Goal: Task Accomplishment & Management: Manage account settings

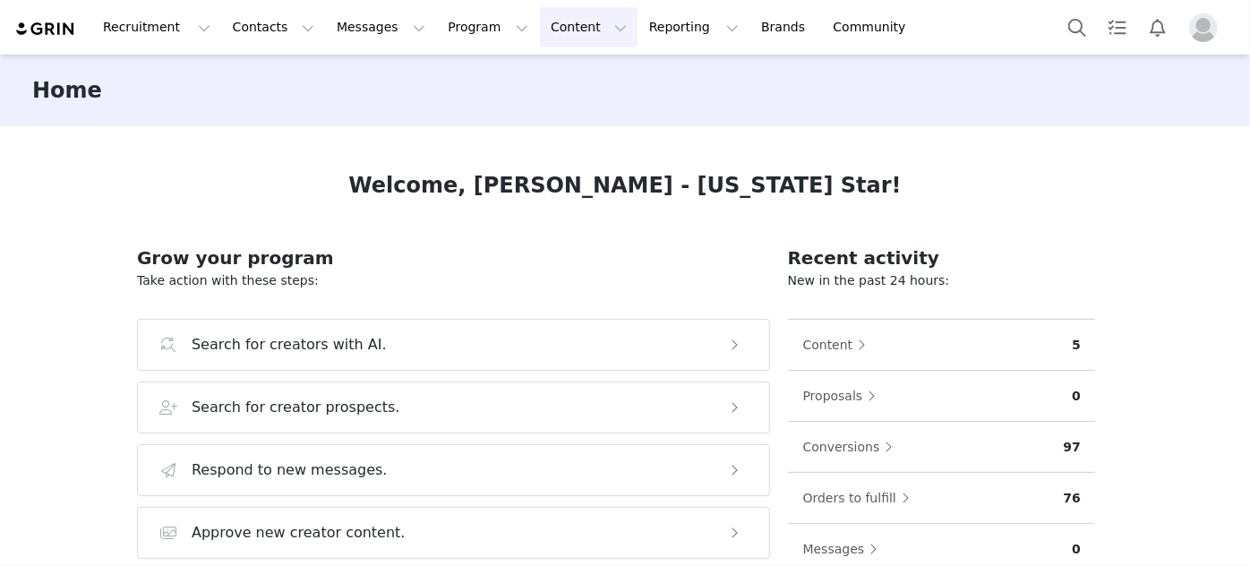
click at [540, 38] on button "Content Content" at bounding box center [589, 27] width 98 height 40
click at [525, 81] on p "Creator Content" at bounding box center [549, 79] width 100 height 19
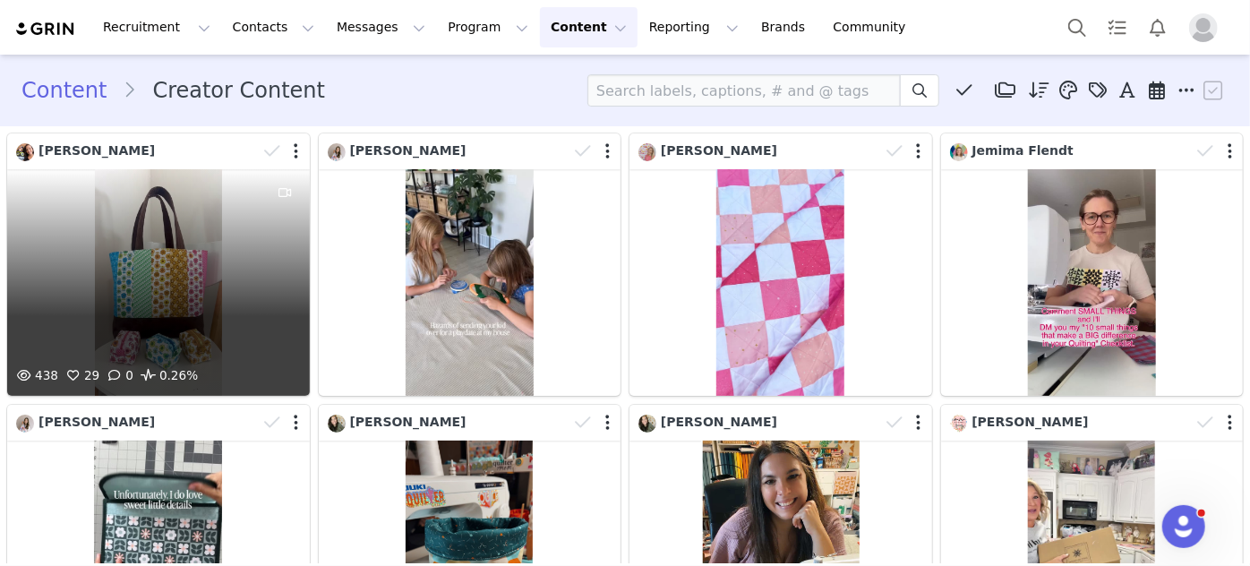
click at [183, 269] on div "438 29 0 0.26%" at bounding box center [158, 282] width 303 height 226
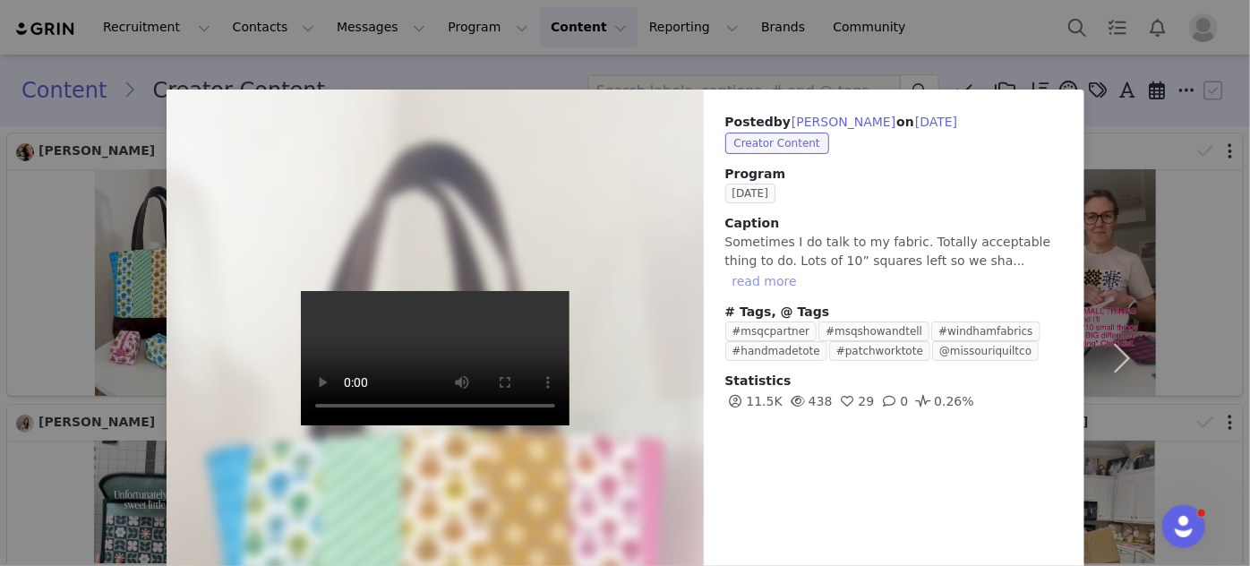
click at [804, 270] on button "read more" at bounding box center [764, 280] width 79 height 21
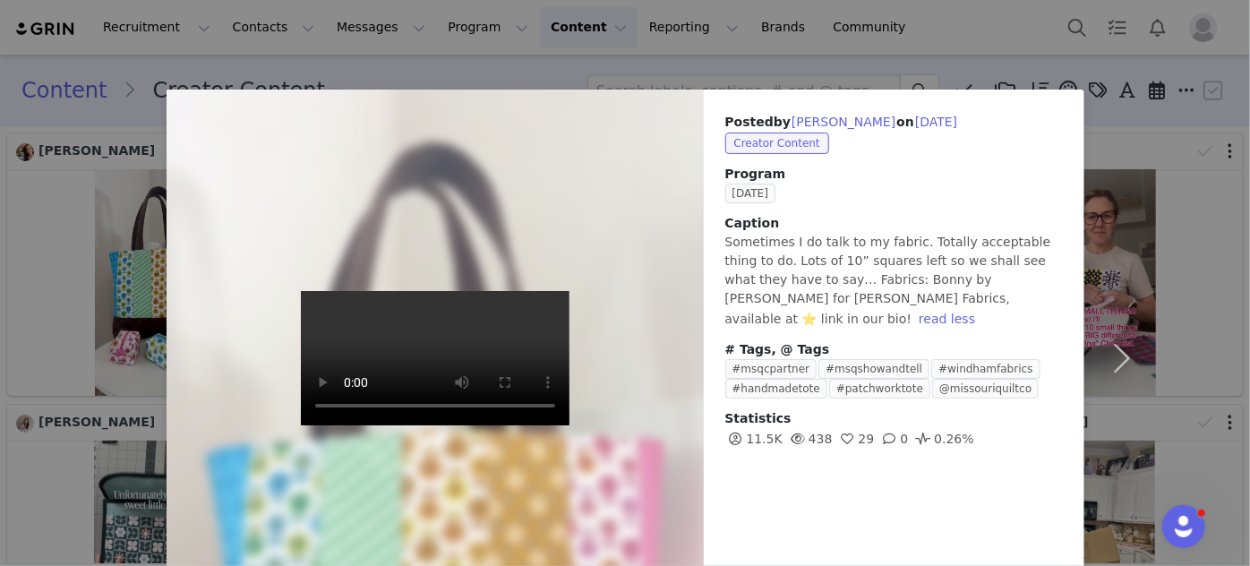
click at [622, 68] on div "Posted by [PERSON_NAME] on [DATE] Creator Content Program [DATE] Caption Someti…" at bounding box center [625, 283] width 1250 height 566
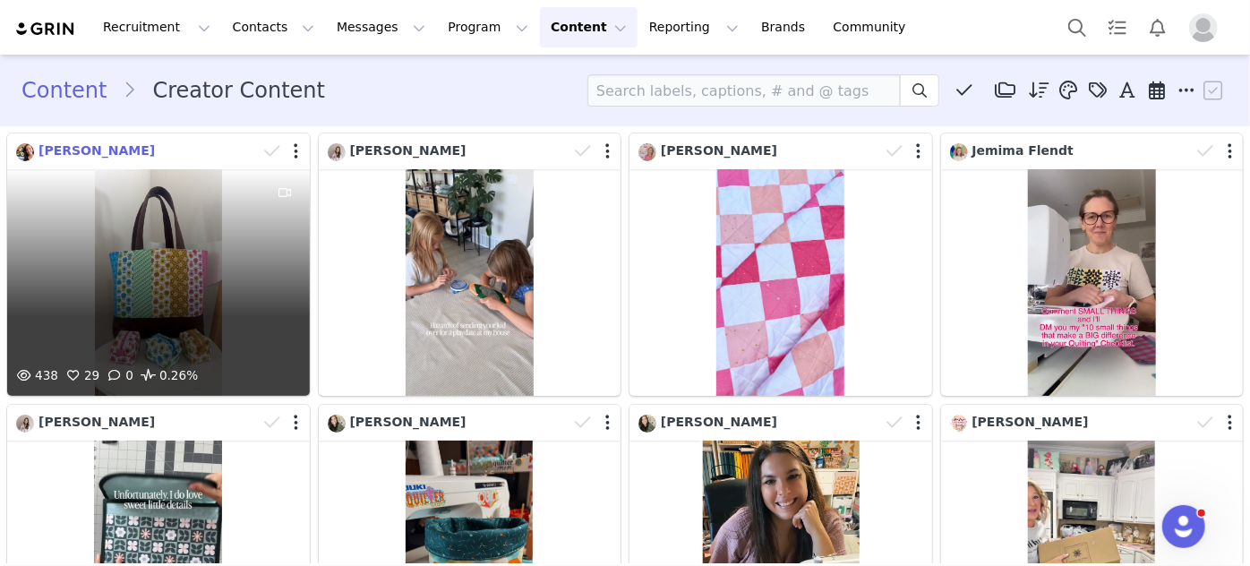
click at [109, 152] on span "[PERSON_NAME]" at bounding box center [96, 150] width 116 height 14
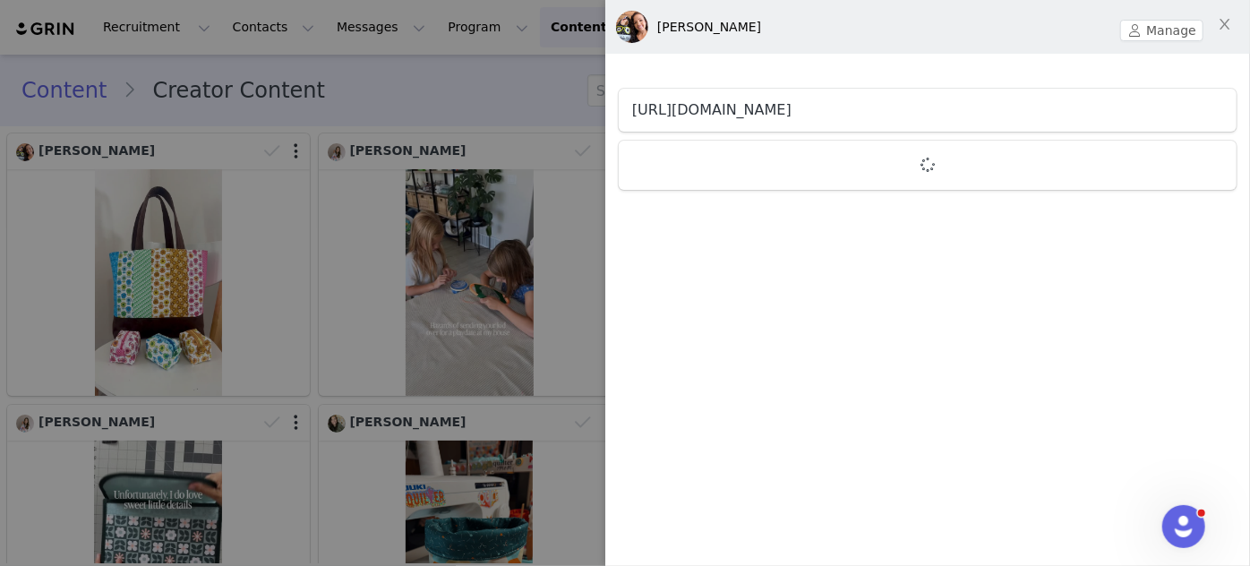
click at [722, 111] on link "[URL][DOMAIN_NAME]" at bounding box center [711, 109] width 159 height 17
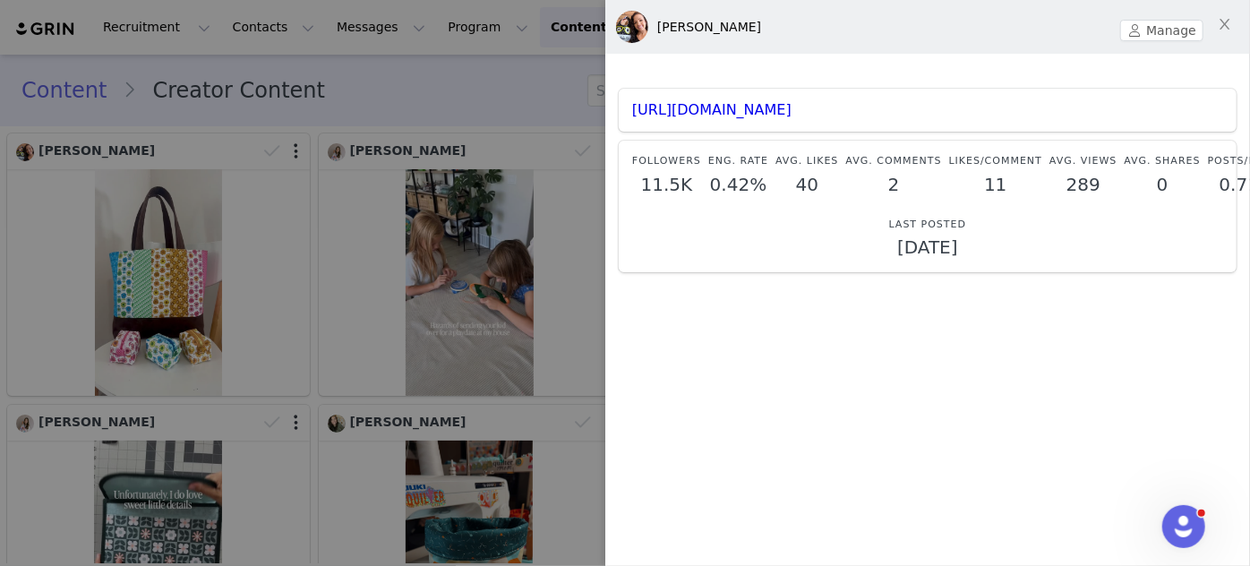
click at [479, 207] on div at bounding box center [625, 283] width 1250 height 566
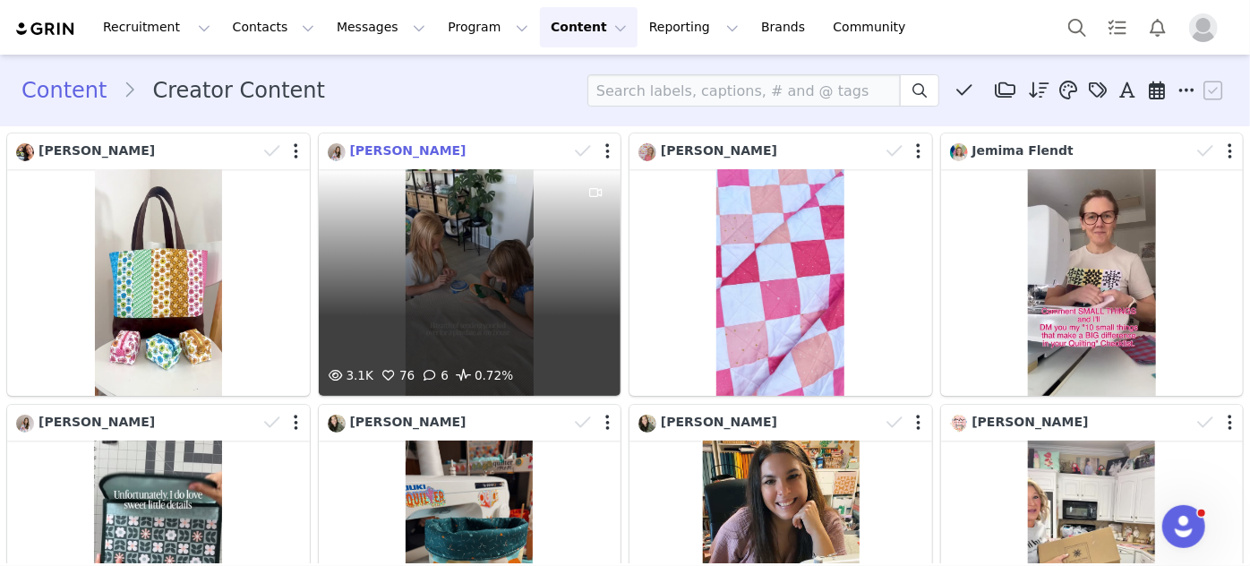
click at [425, 157] on span "[PERSON_NAME]" at bounding box center [408, 150] width 116 height 14
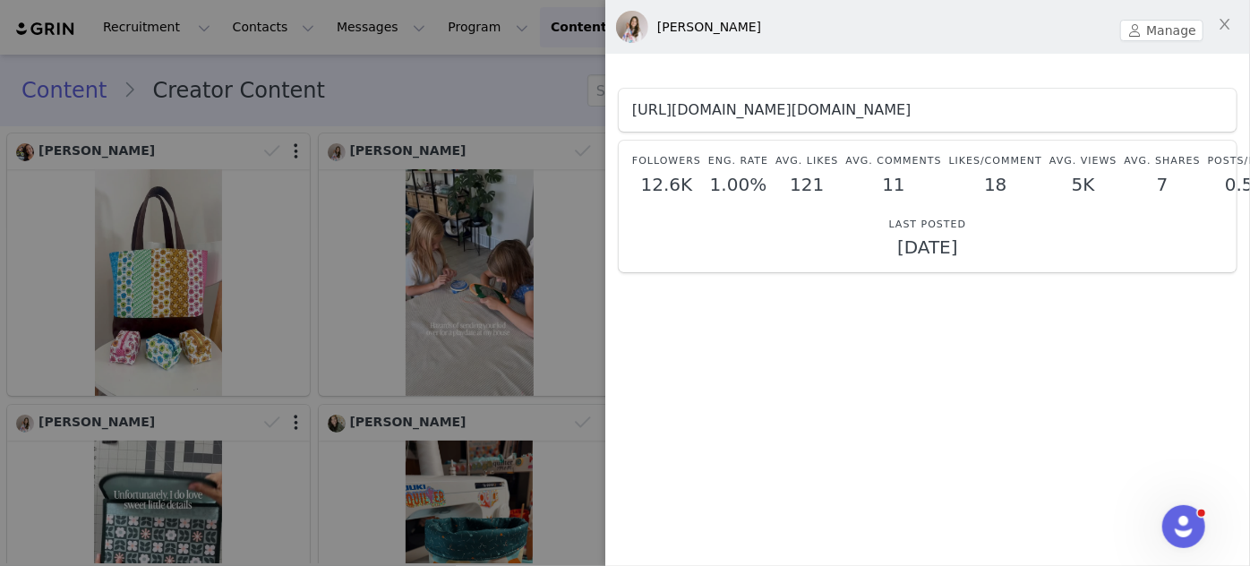
click at [743, 107] on link "[URL][DOMAIN_NAME][DOMAIN_NAME]" at bounding box center [771, 109] width 279 height 17
click at [438, 103] on div at bounding box center [625, 283] width 1250 height 566
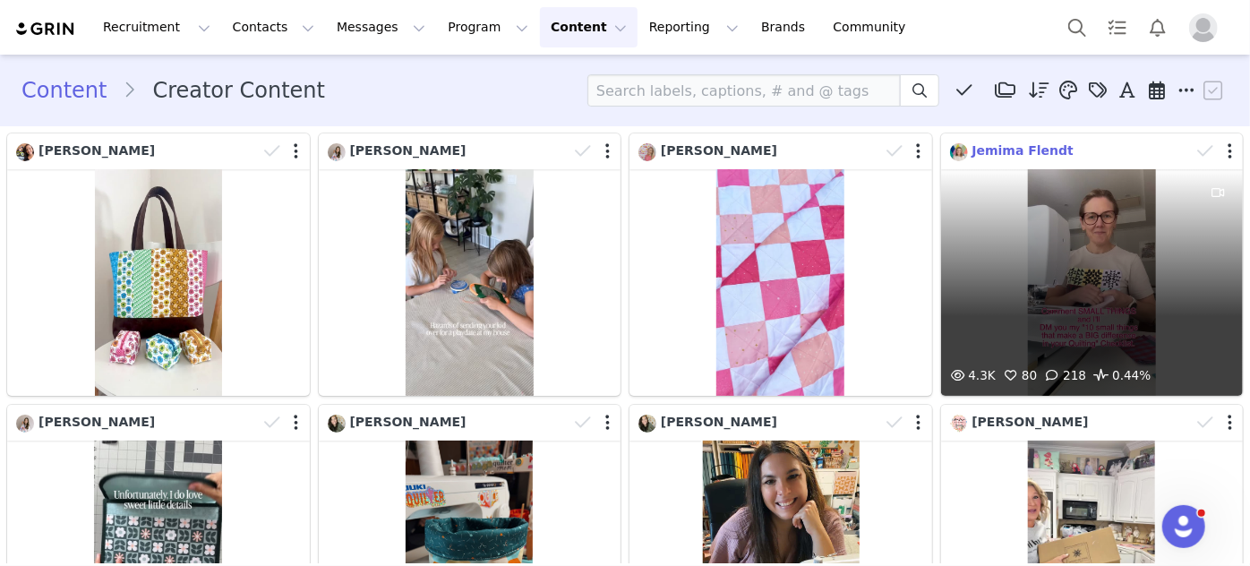
click at [972, 149] on span "Jemima Flendt" at bounding box center [1023, 150] width 102 height 14
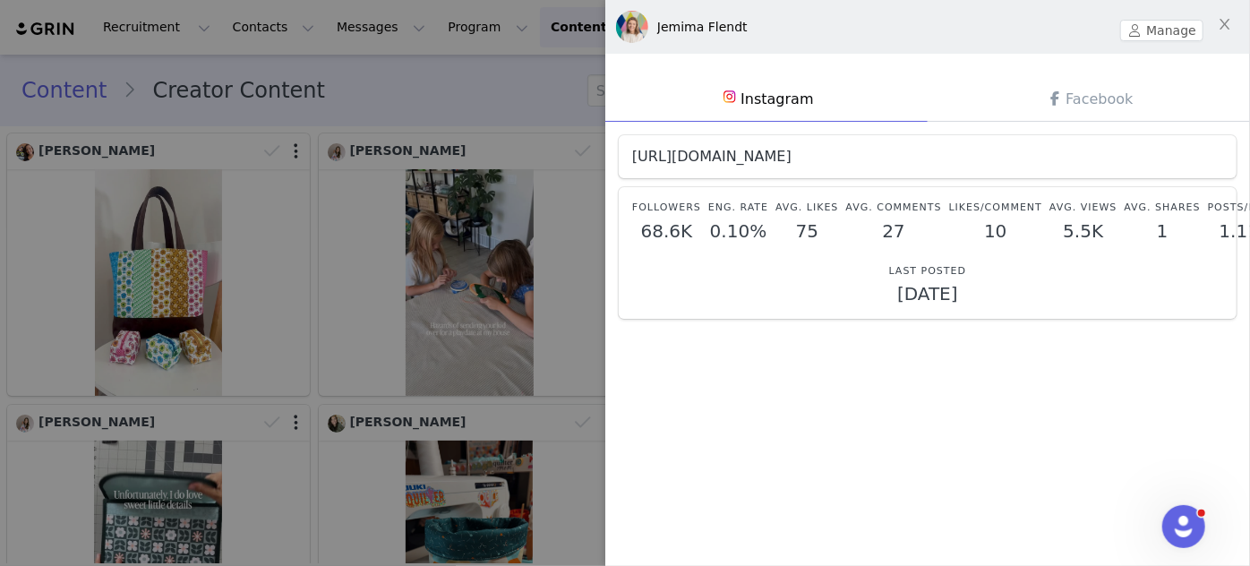
click at [791, 152] on link "[URL][DOMAIN_NAME]" at bounding box center [711, 156] width 159 height 17
click at [504, 82] on div at bounding box center [625, 283] width 1250 height 566
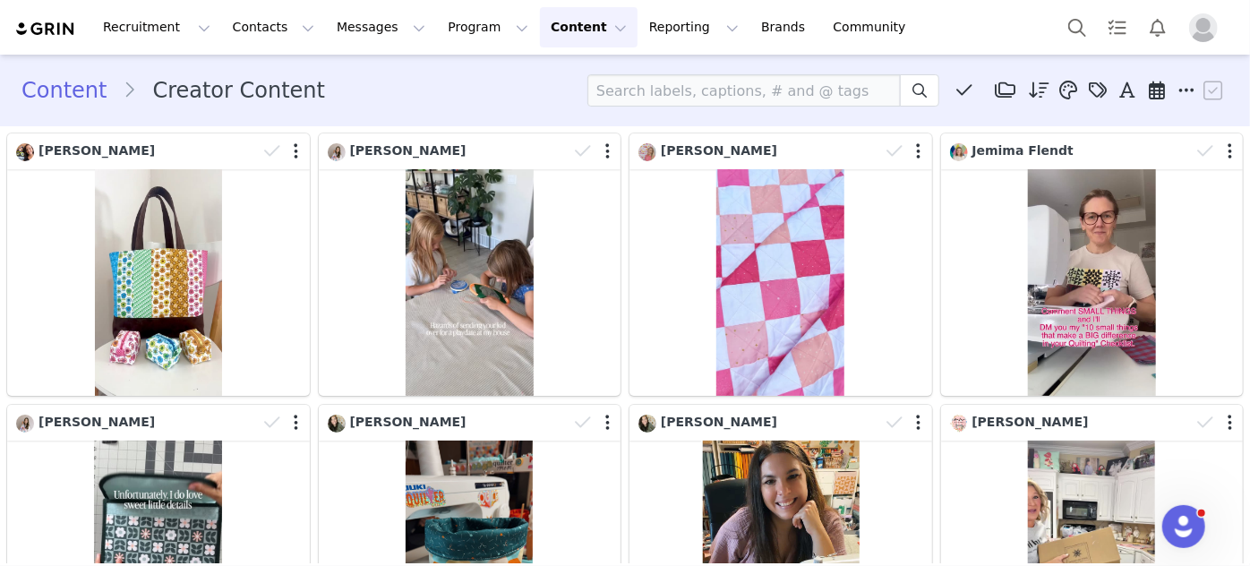
click at [540, 39] on button "Content Content" at bounding box center [589, 27] width 98 height 40
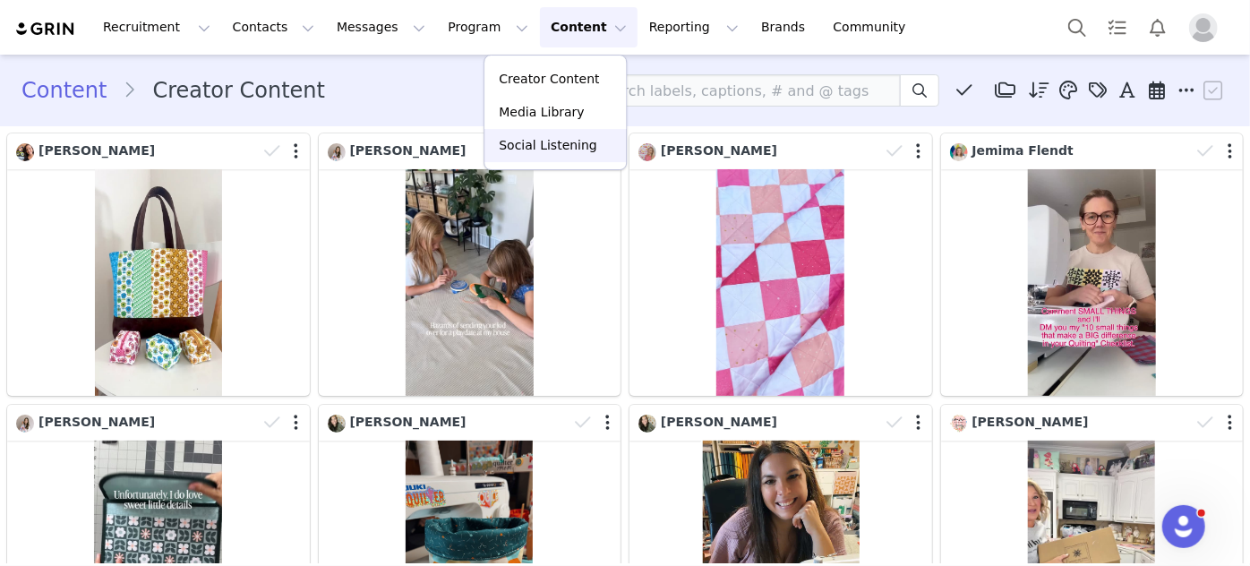
click at [507, 142] on p "Social Listening" at bounding box center [548, 145] width 98 height 19
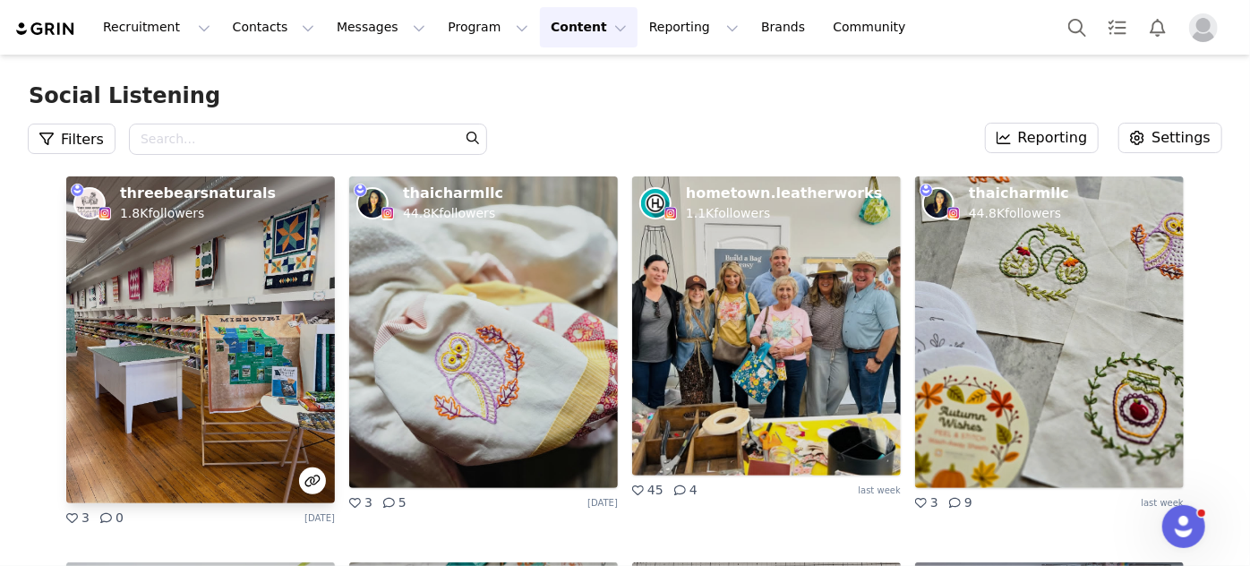
click at [124, 197] on p "threebearsnaturals" at bounding box center [198, 194] width 156 height 20
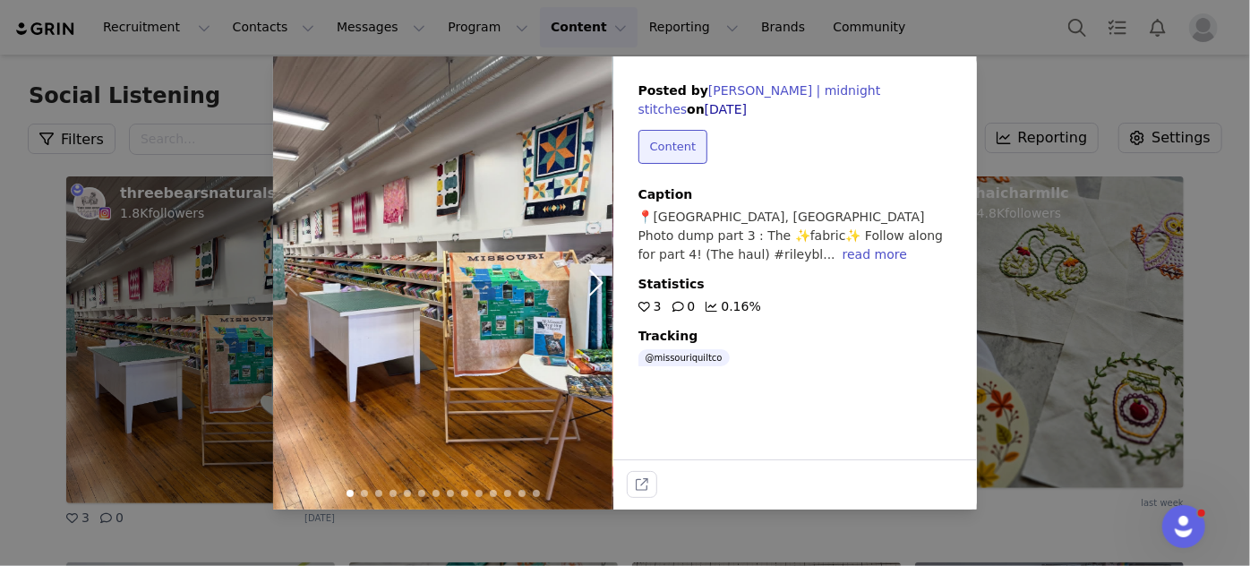
click at [599, 278] on div at bounding box center [595, 282] width 16 height 27
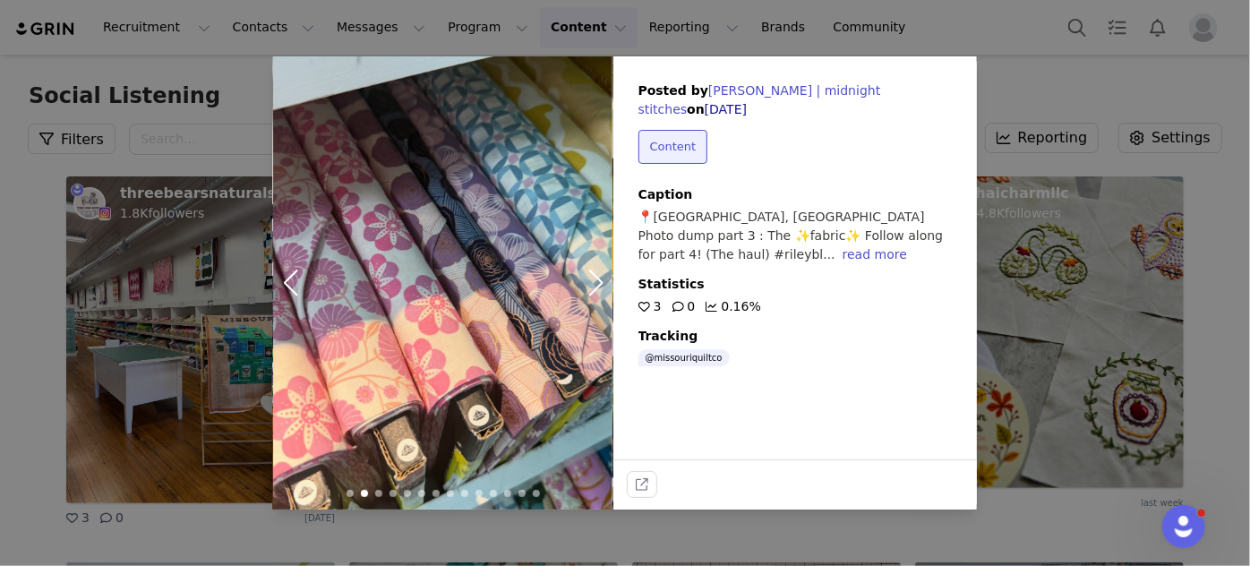
click at [842, 247] on div "read more" at bounding box center [874, 254] width 64 height 14
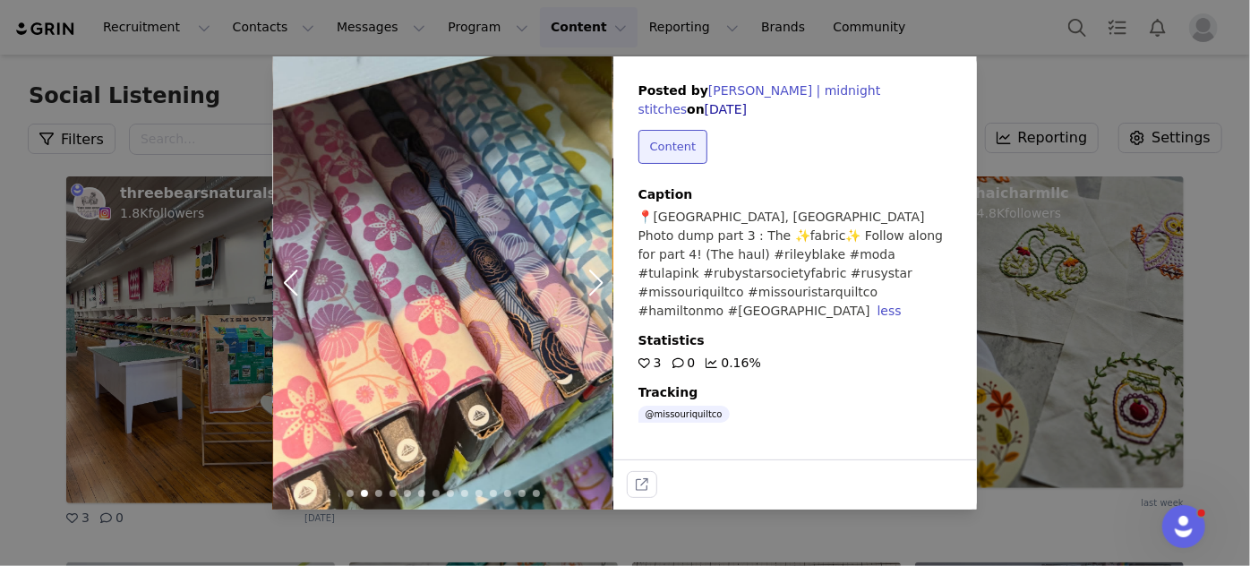
click at [585, 283] on img at bounding box center [442, 282] width 339 height 453
click at [596, 279] on div at bounding box center [595, 282] width 16 height 27
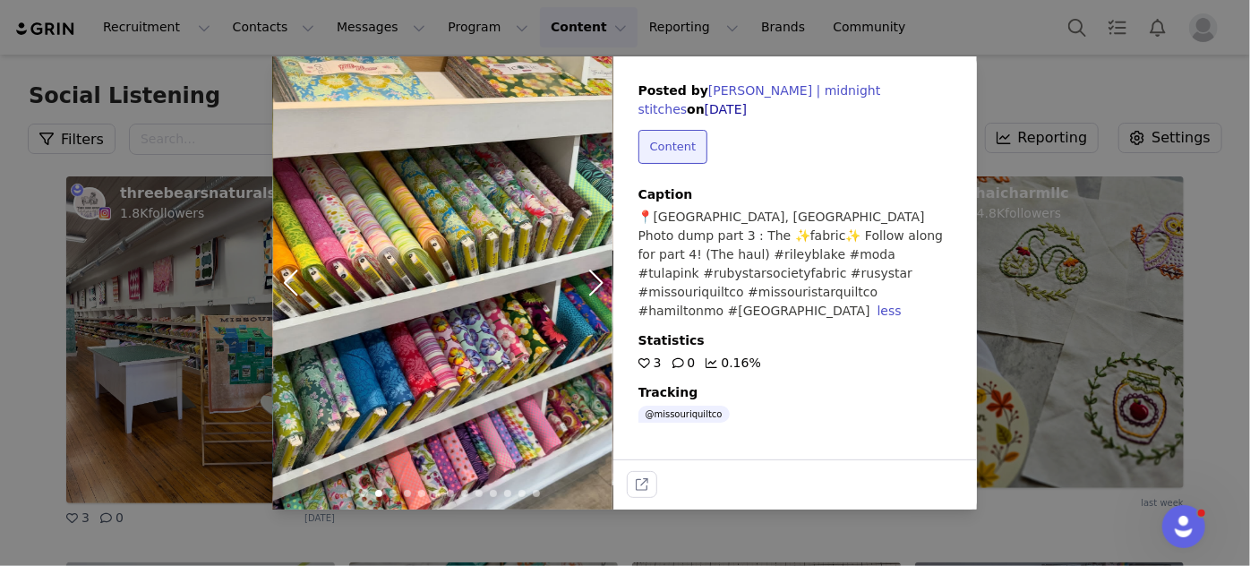
click at [596, 279] on div at bounding box center [595, 282] width 16 height 27
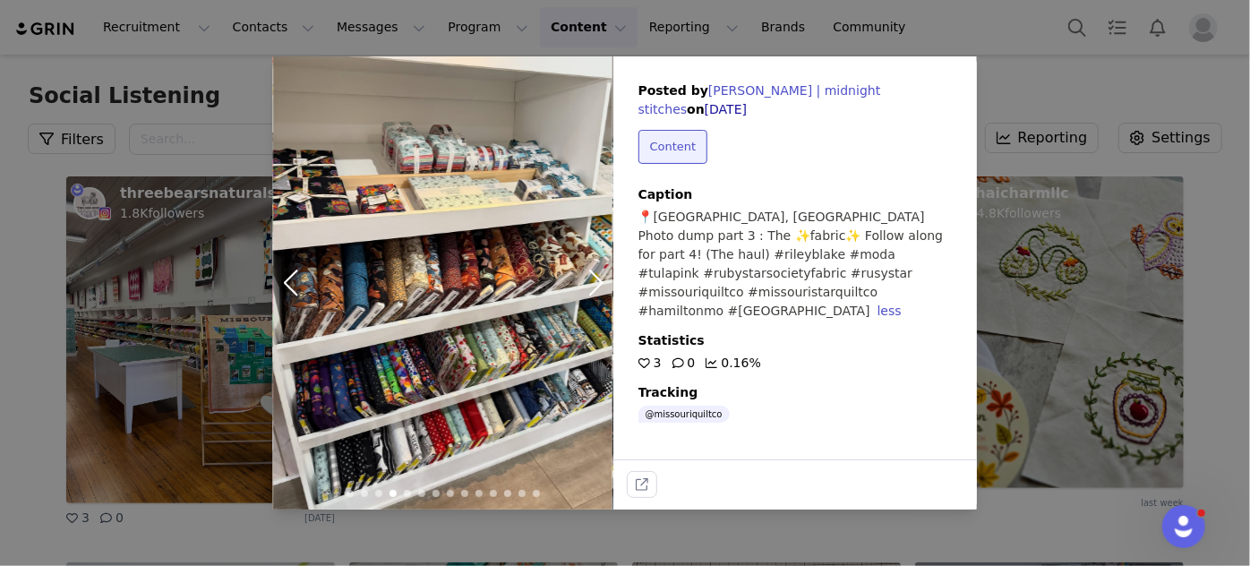
click at [596, 279] on div at bounding box center [595, 282] width 16 height 27
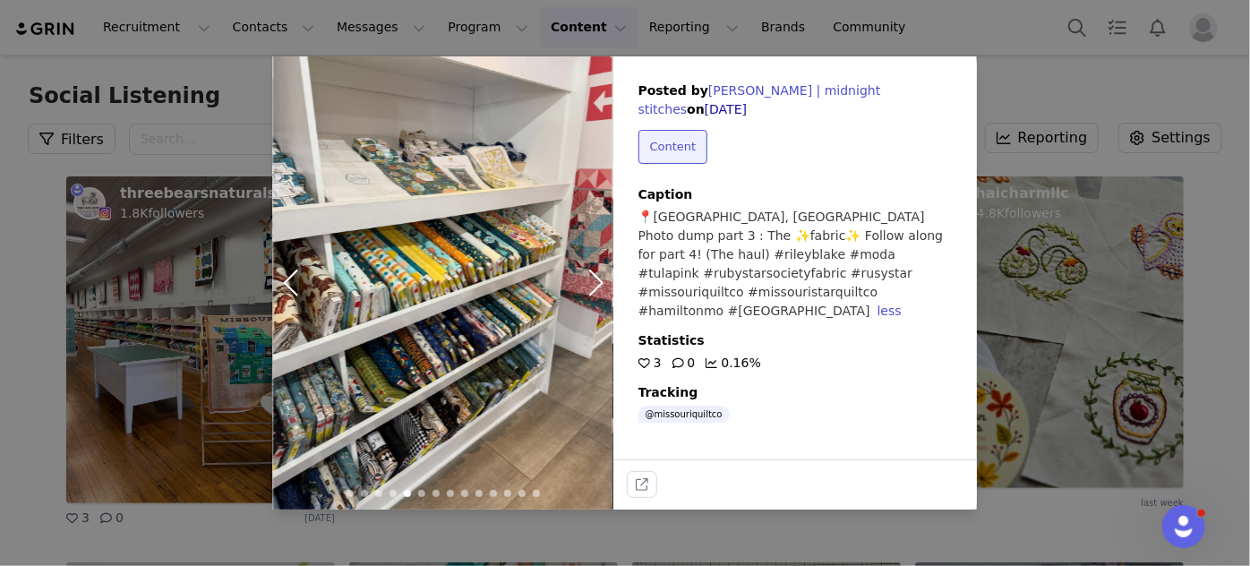
click at [596, 279] on div at bounding box center [595, 282] width 16 height 27
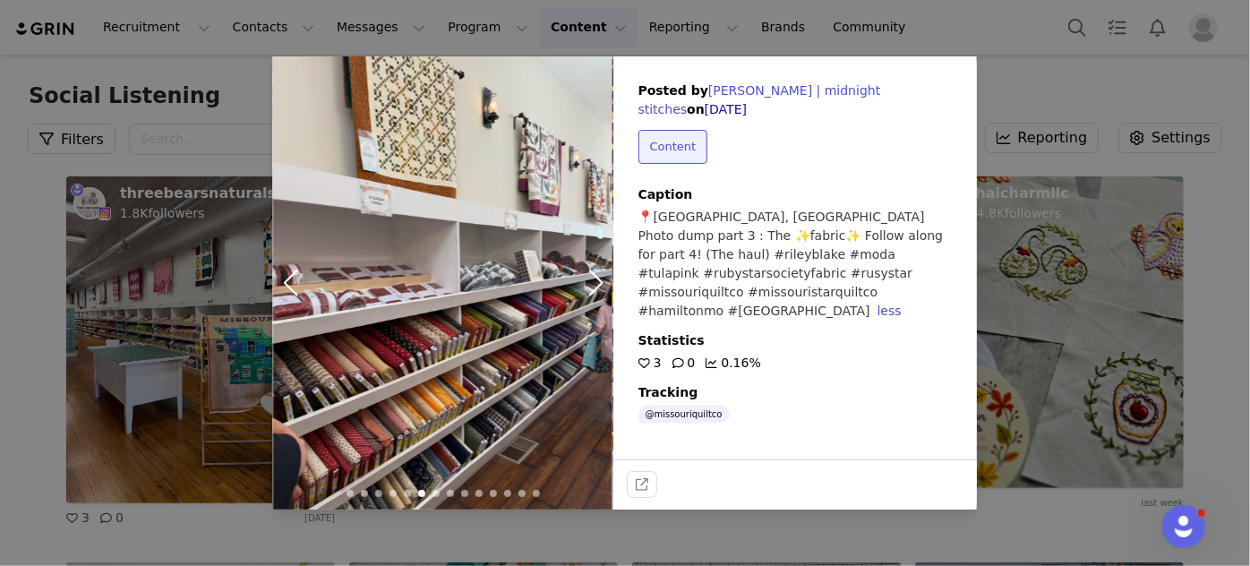
click at [596, 279] on div at bounding box center [595, 282] width 16 height 27
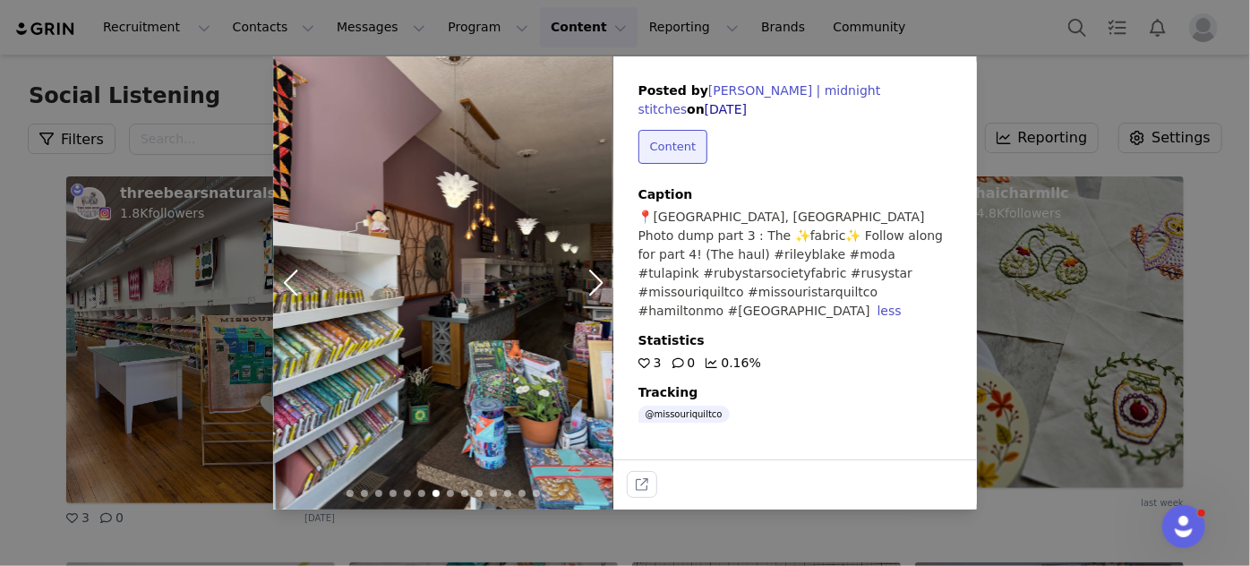
click at [596, 279] on div at bounding box center [595, 282] width 16 height 27
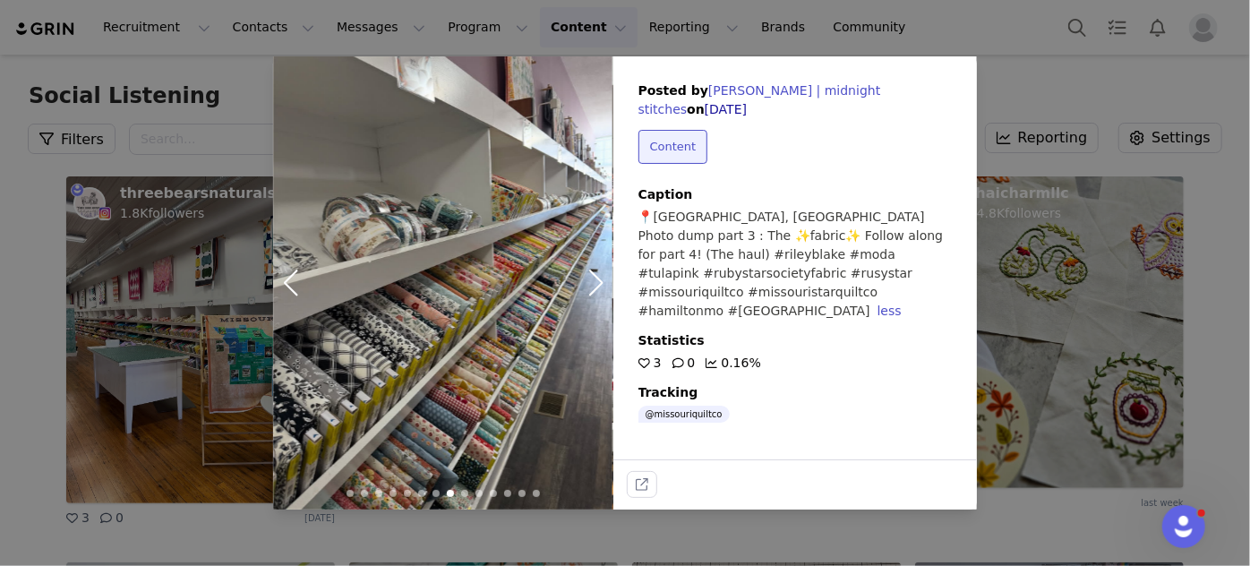
click at [596, 279] on div at bounding box center [595, 282] width 16 height 27
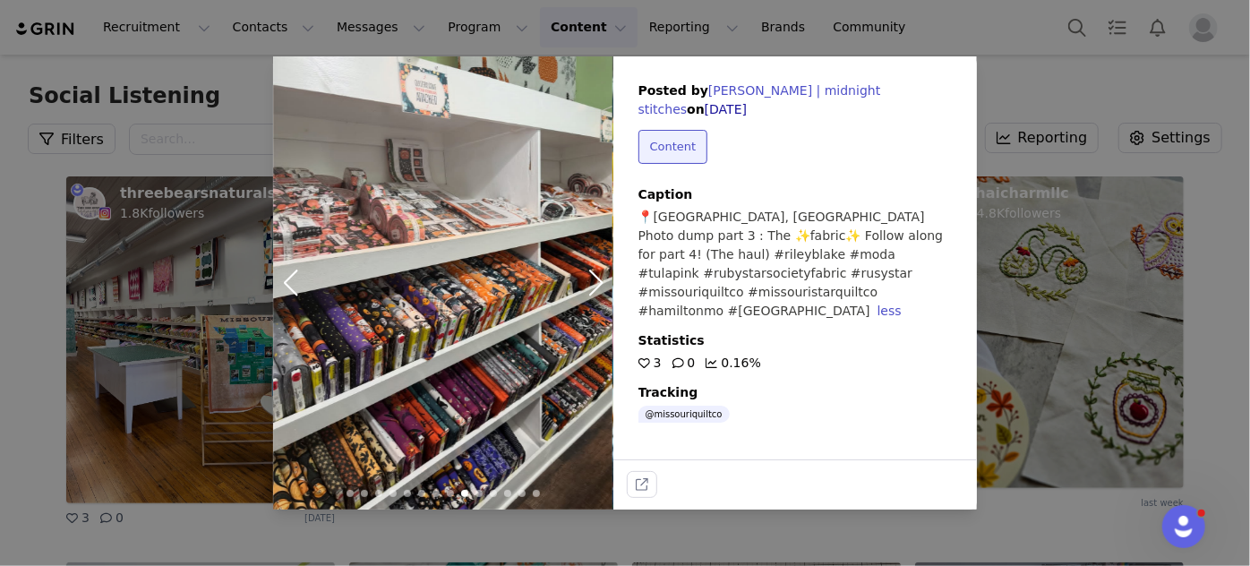
click at [596, 279] on div at bounding box center [595, 282] width 16 height 27
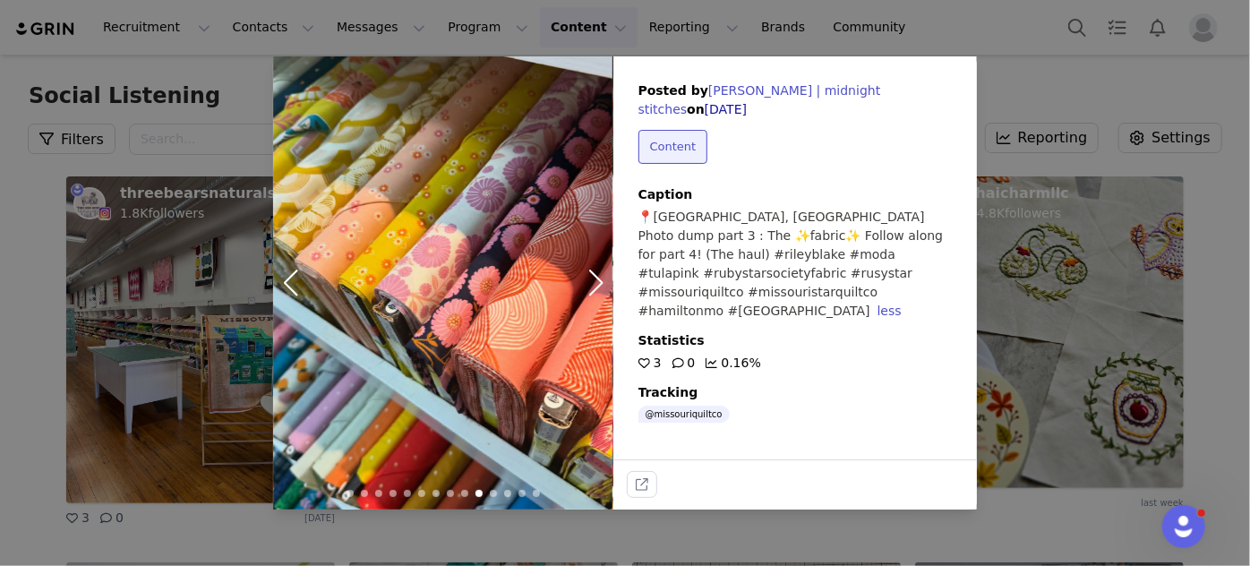
click at [596, 279] on div at bounding box center [595, 282] width 16 height 27
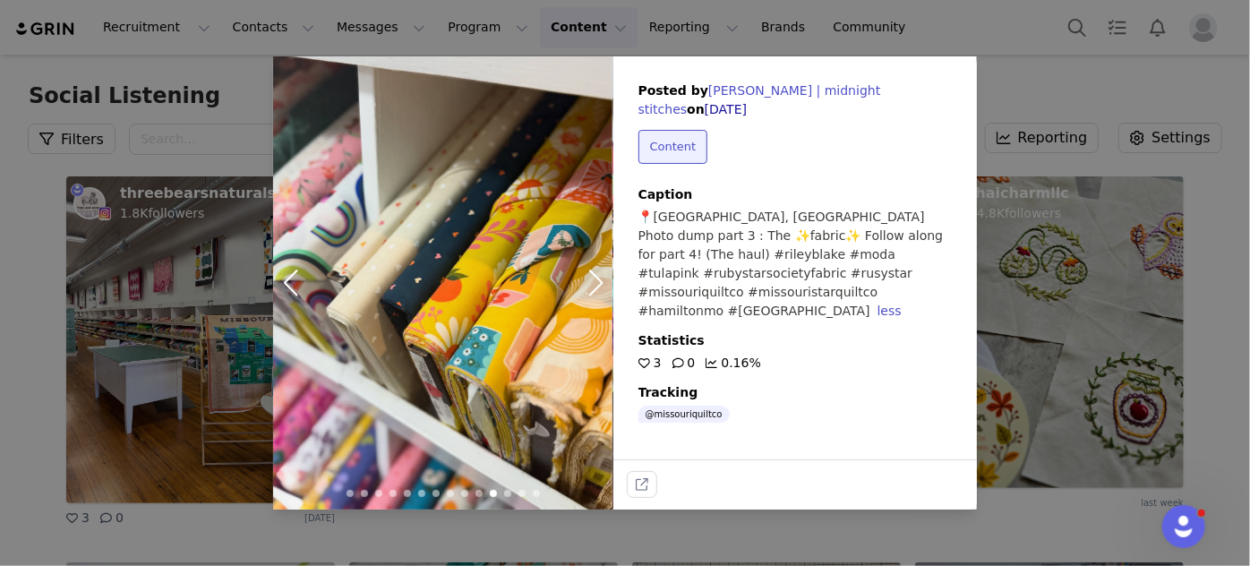
click at [596, 279] on div at bounding box center [595, 282] width 16 height 27
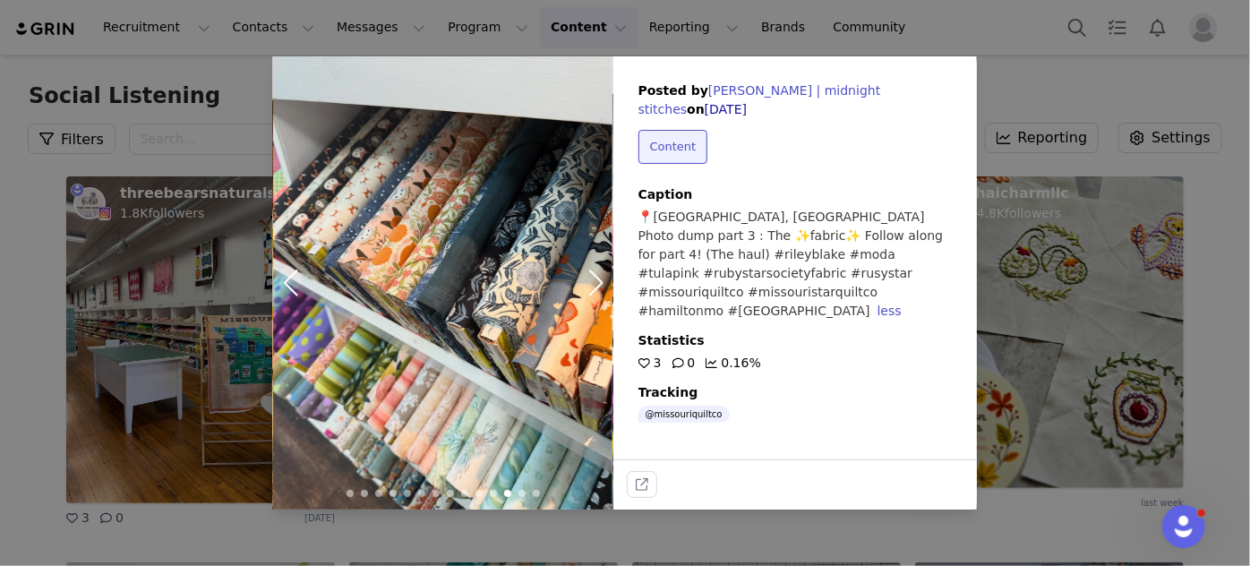
click at [666, 12] on div "Posted by [PERSON_NAME] | midnight stitches on [DATE] Content Caption 📍[GEOGRAP…" at bounding box center [625, 283] width 1250 height 566
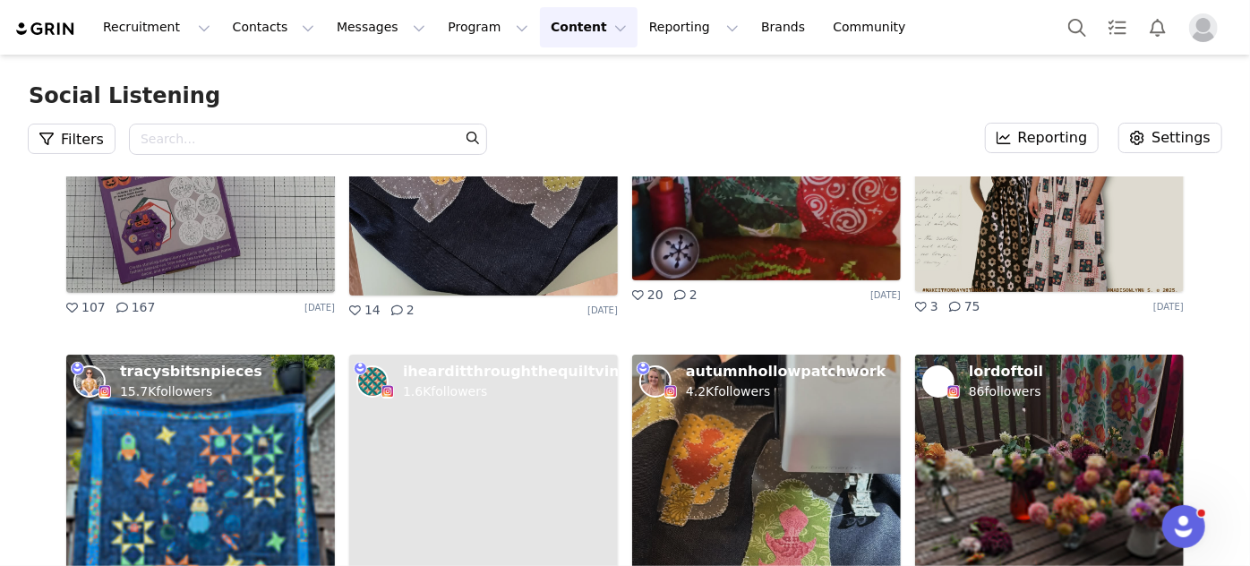
scroll to position [1790, 0]
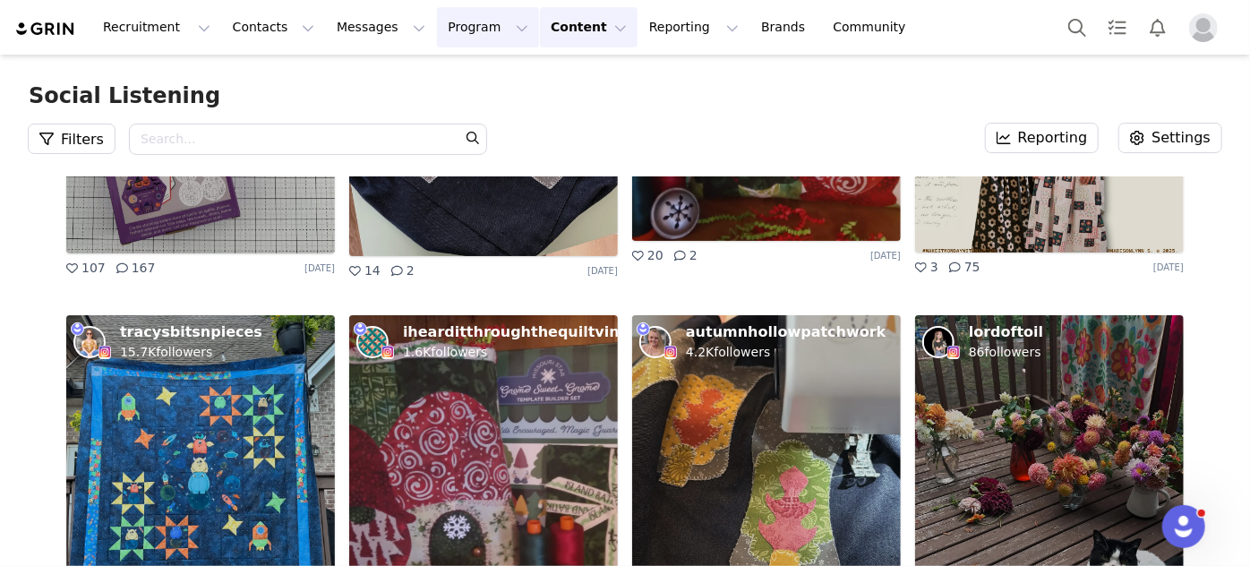
click at [437, 22] on button "Program Program" at bounding box center [488, 27] width 102 height 40
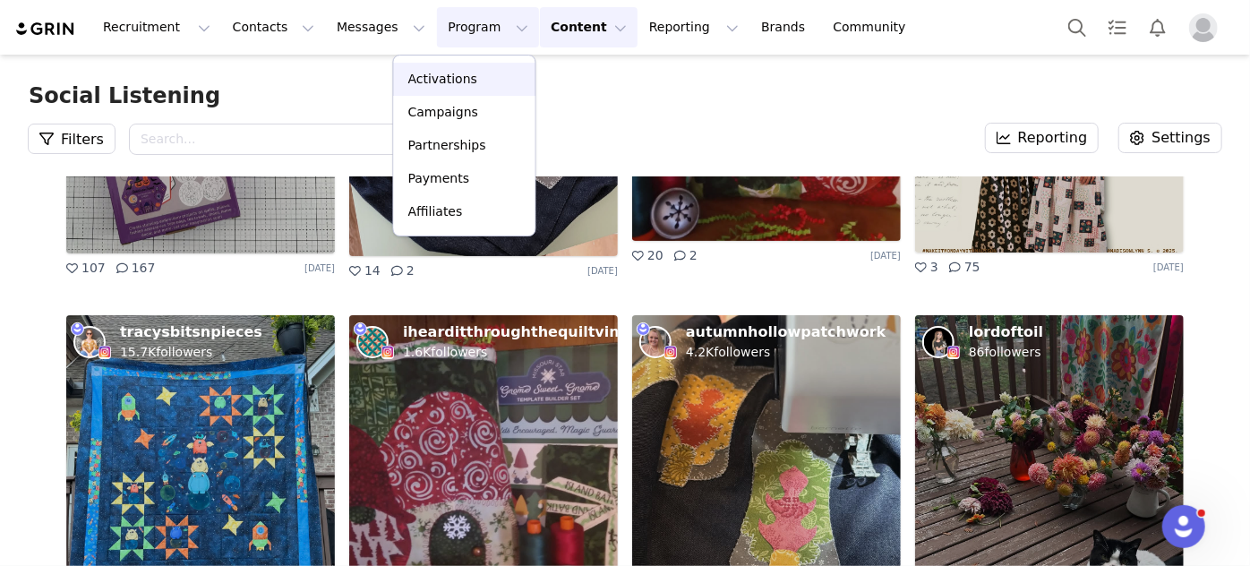
click at [424, 77] on p "Activations" at bounding box center [442, 79] width 69 height 19
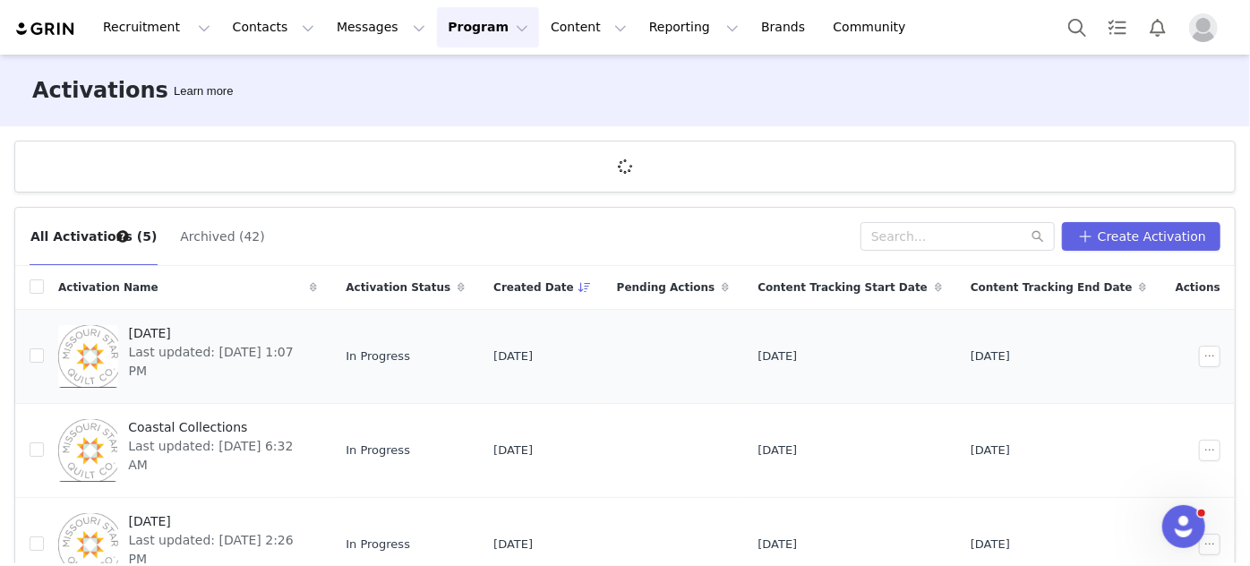
click at [155, 343] on span "Last updated: [DATE] 1:07 PM" at bounding box center [218, 362] width 178 height 38
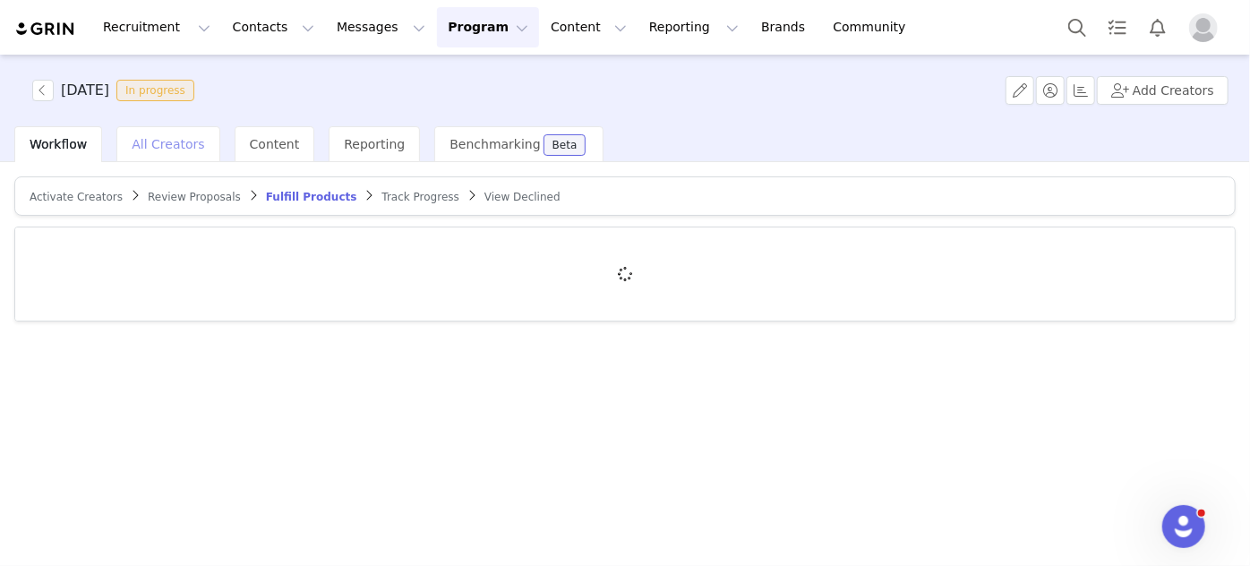
click at [175, 145] on span "All Creators" at bounding box center [168, 144] width 73 height 14
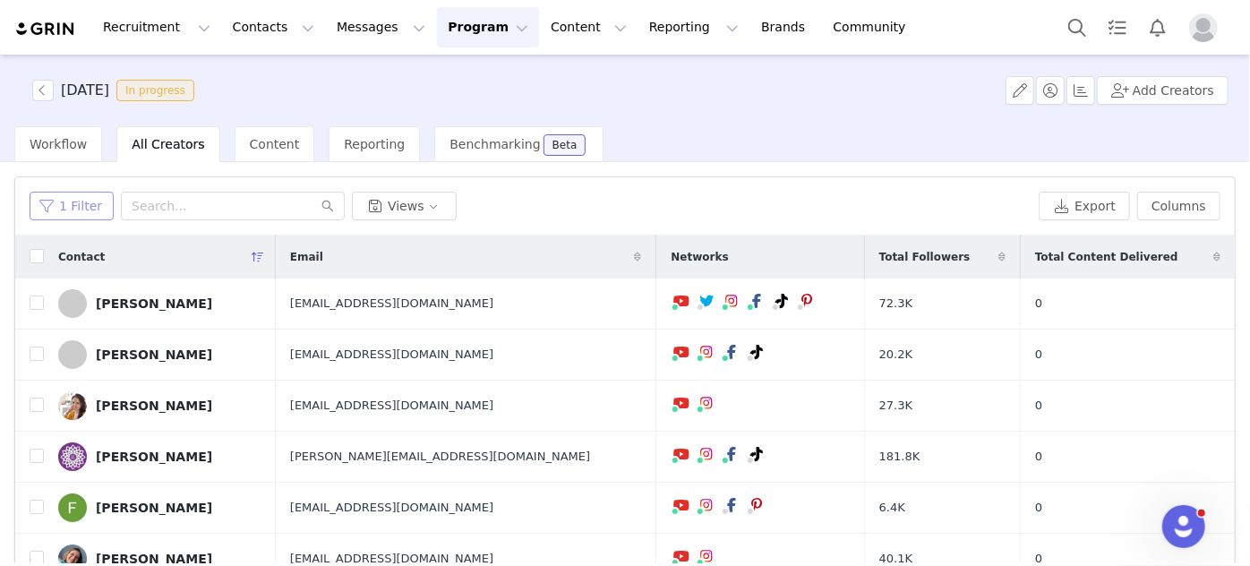
click at [53, 204] on button "1 Filter" at bounding box center [72, 206] width 84 height 29
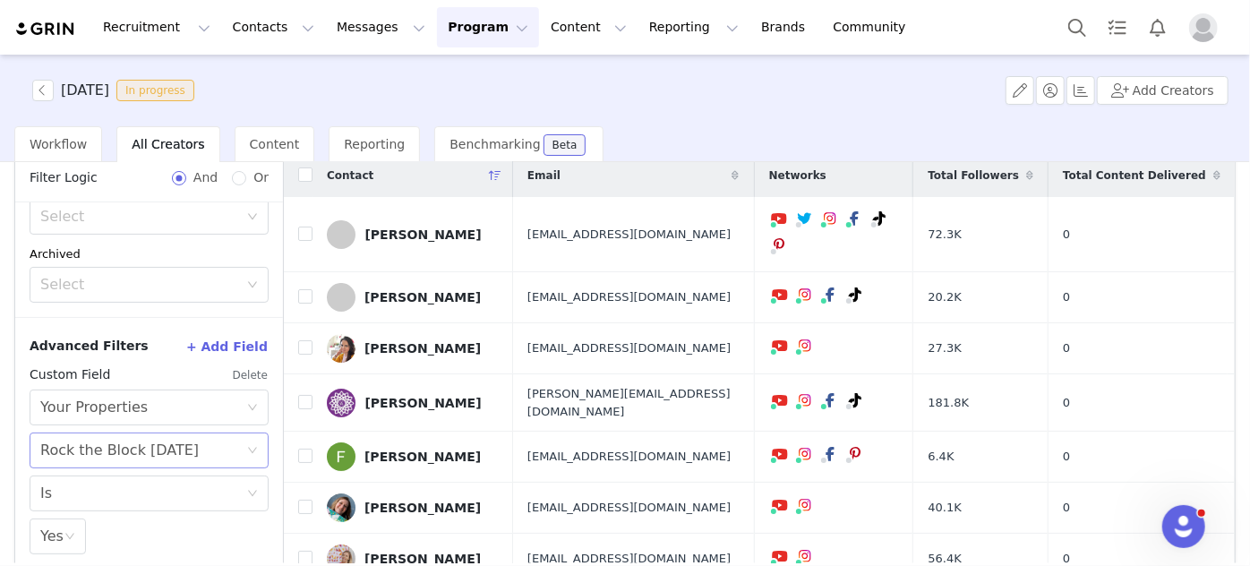
scroll to position [165, 0]
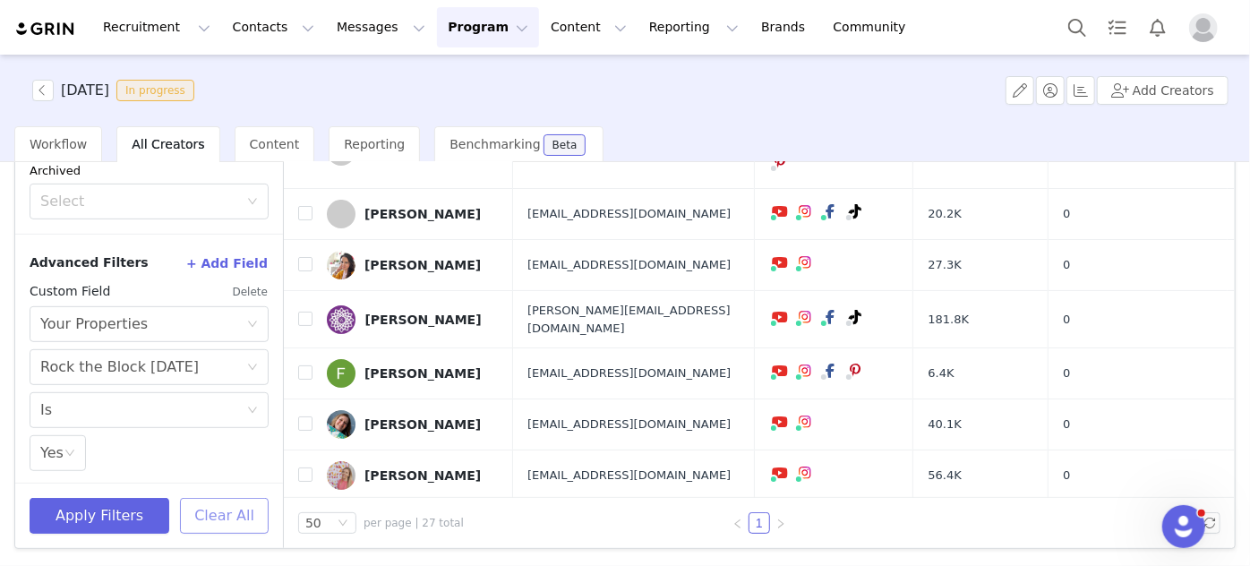
click at [201, 515] on button "Clear All" at bounding box center [224, 516] width 89 height 36
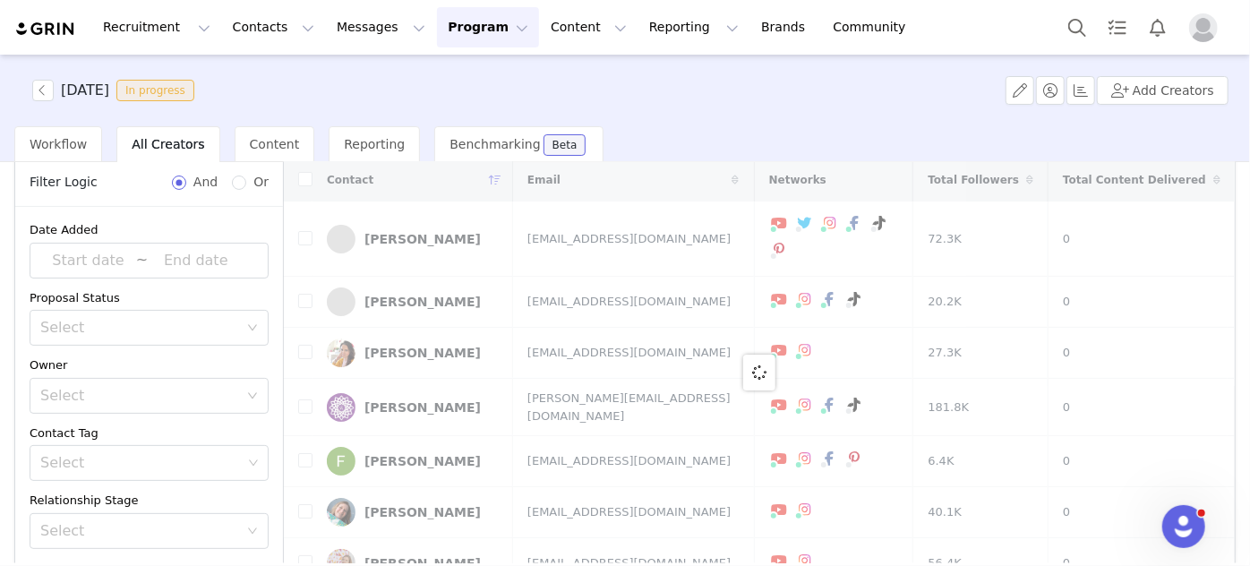
scroll to position [0, 0]
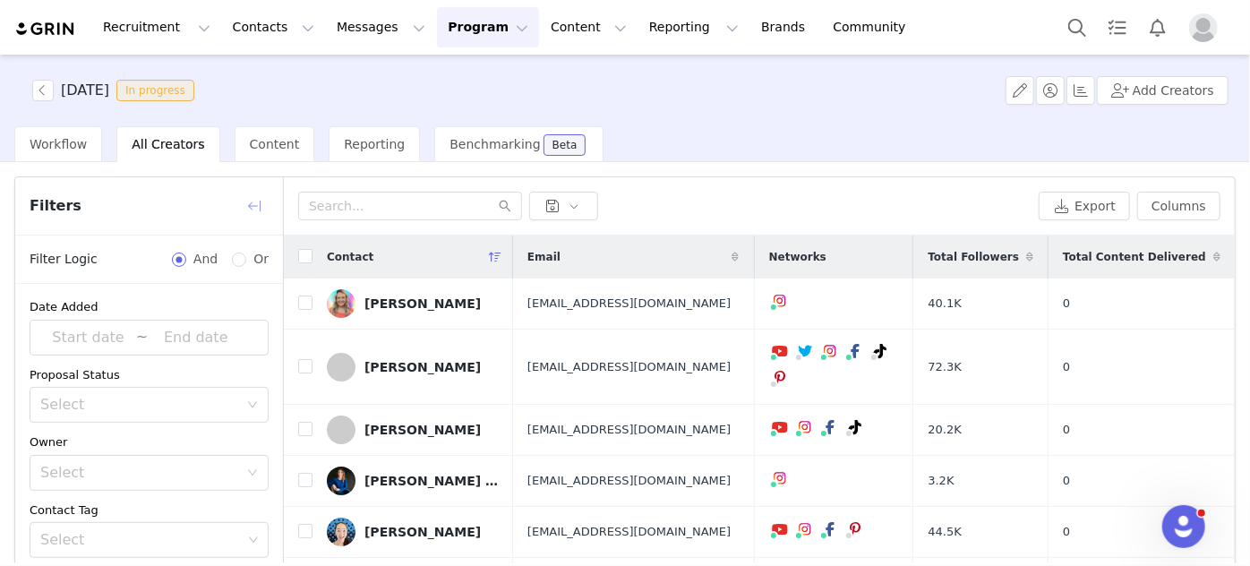
click at [256, 205] on button "button" at bounding box center [254, 206] width 29 height 29
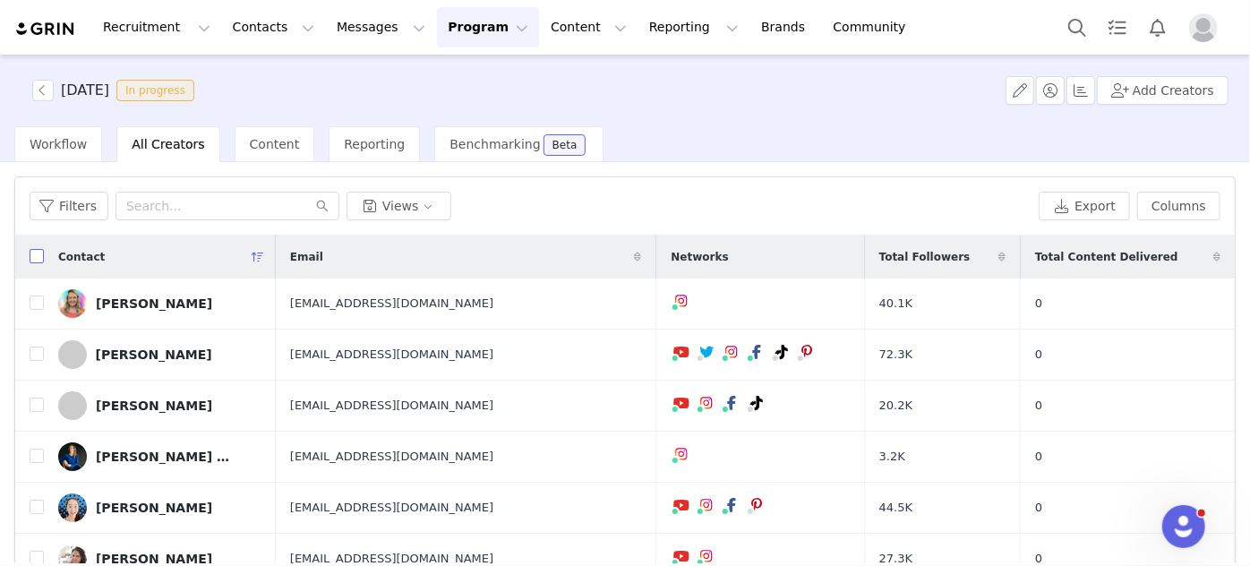
click at [37, 254] on input "checkbox" at bounding box center [37, 256] width 14 height 14
checkbox input "true"
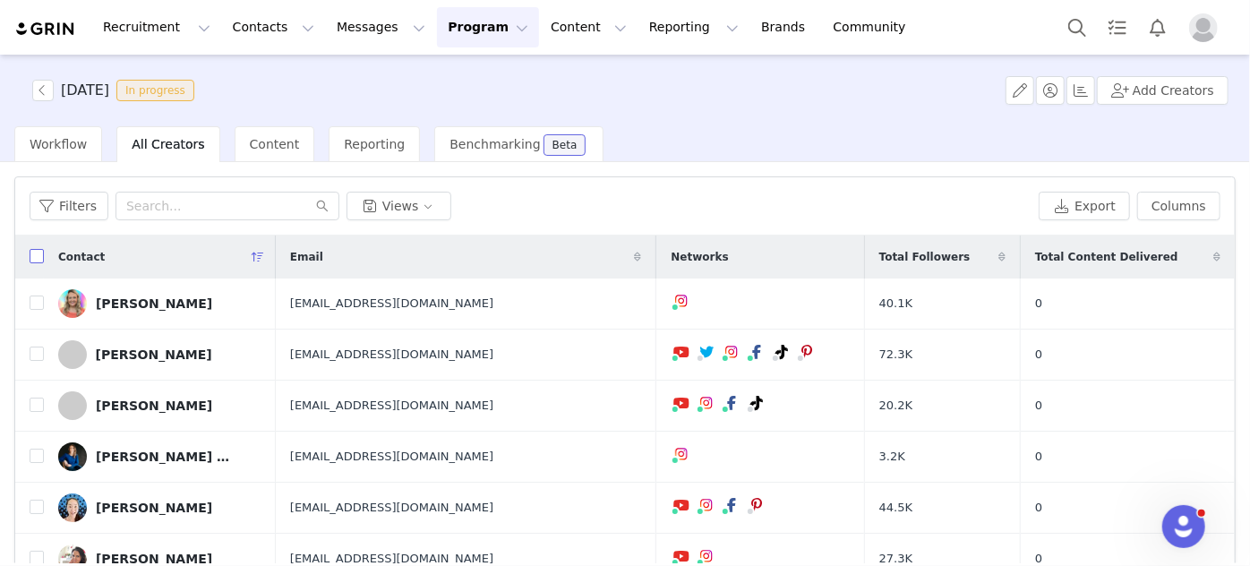
checkbox input "true"
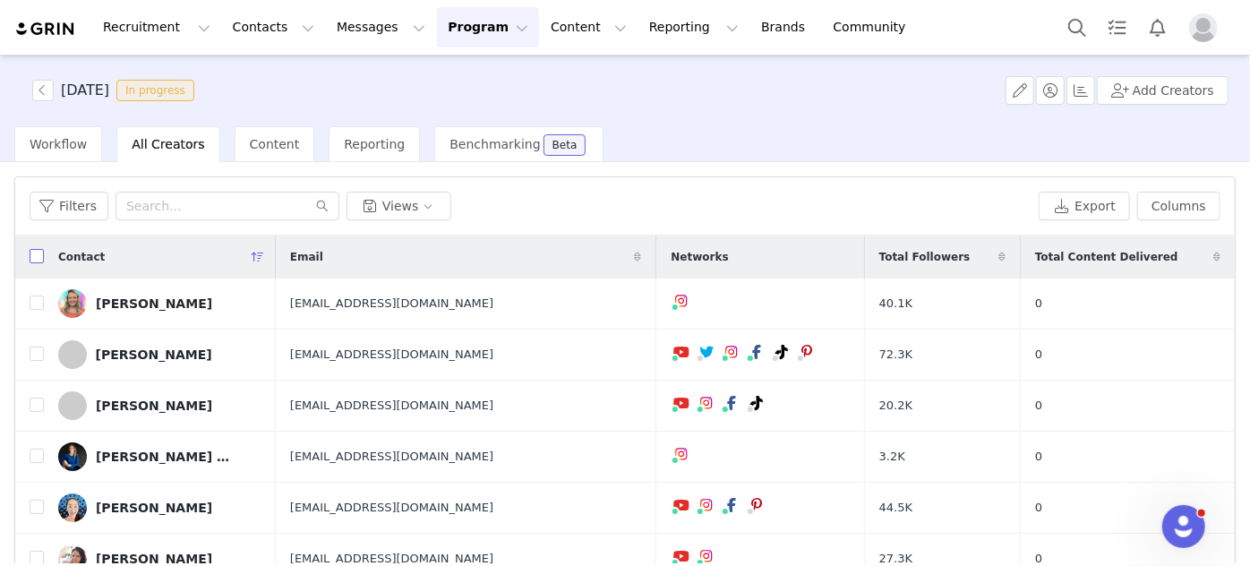
checkbox input "true"
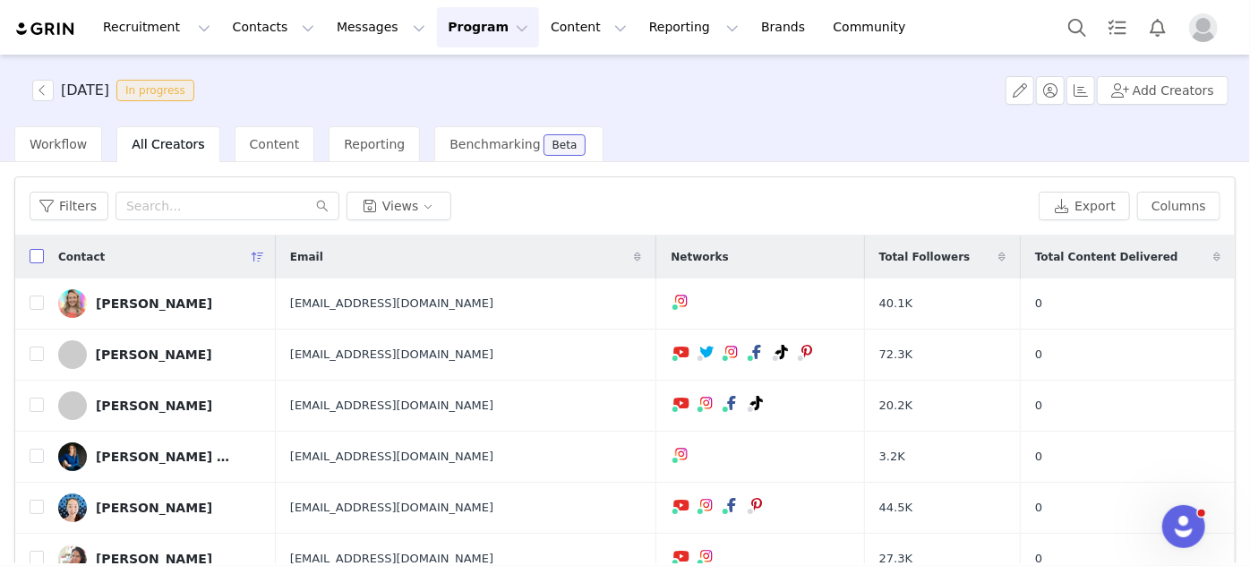
checkbox input "true"
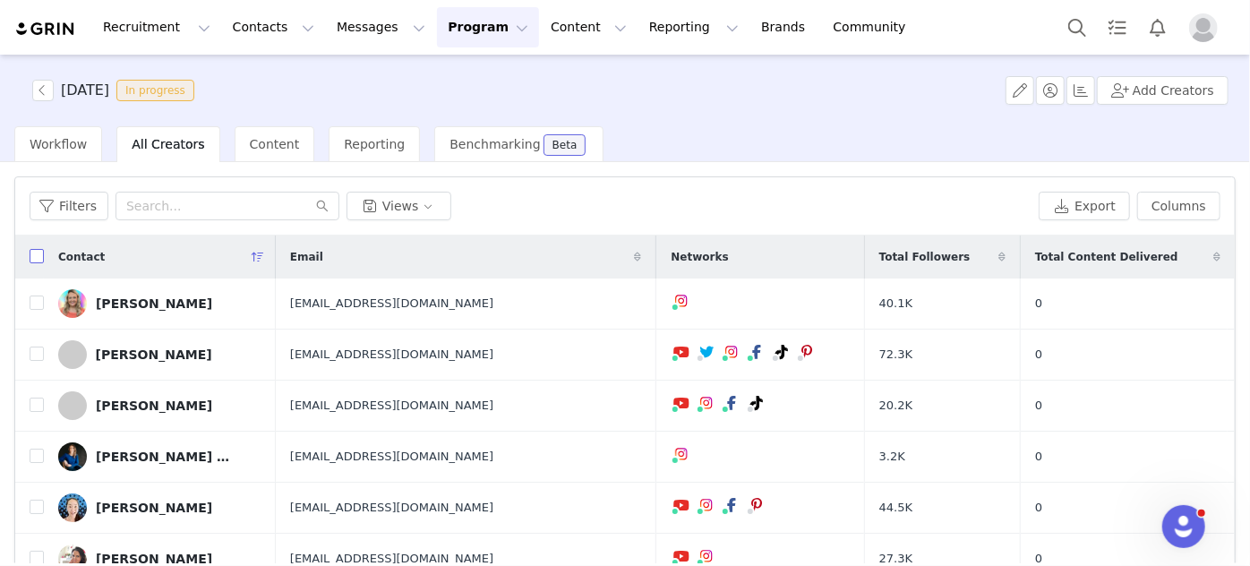
checkbox input "true"
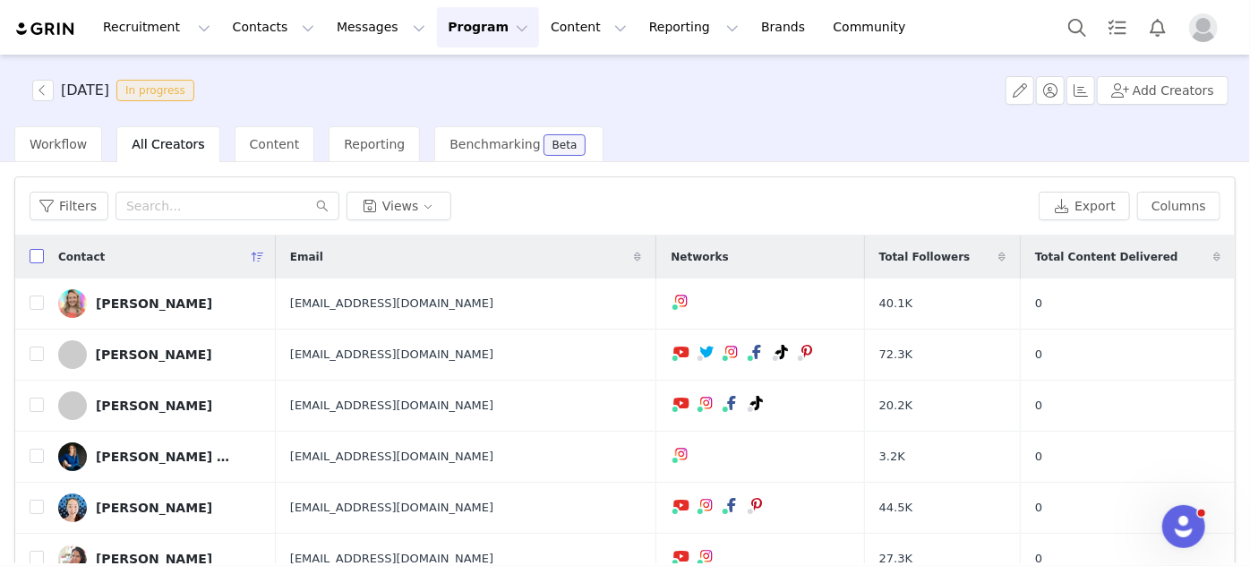
checkbox input "true"
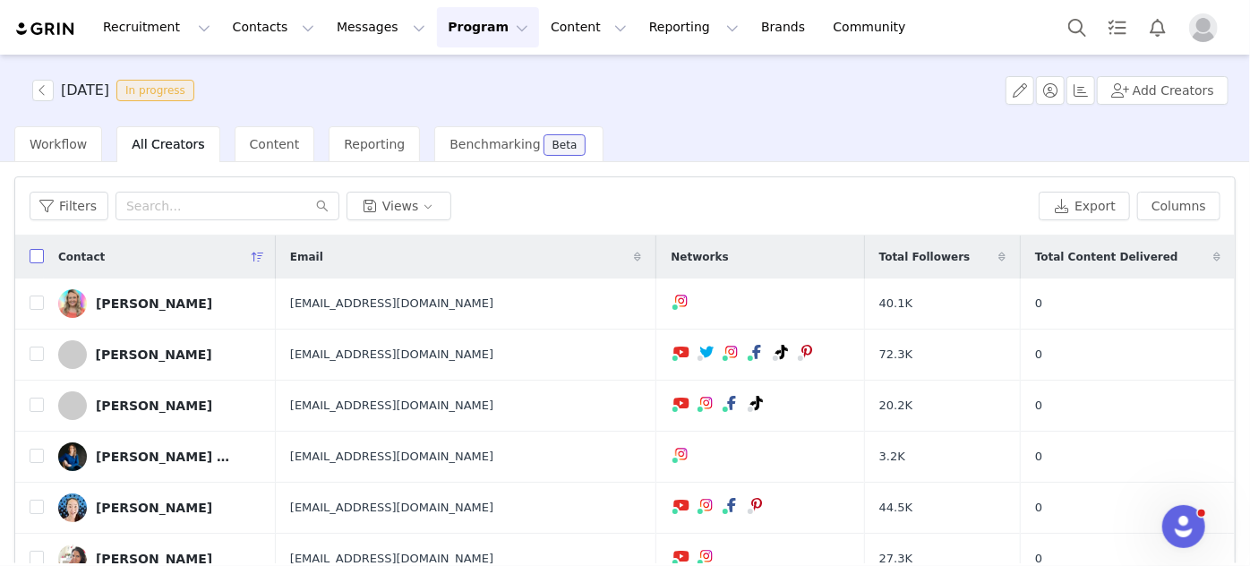
checkbox input "true"
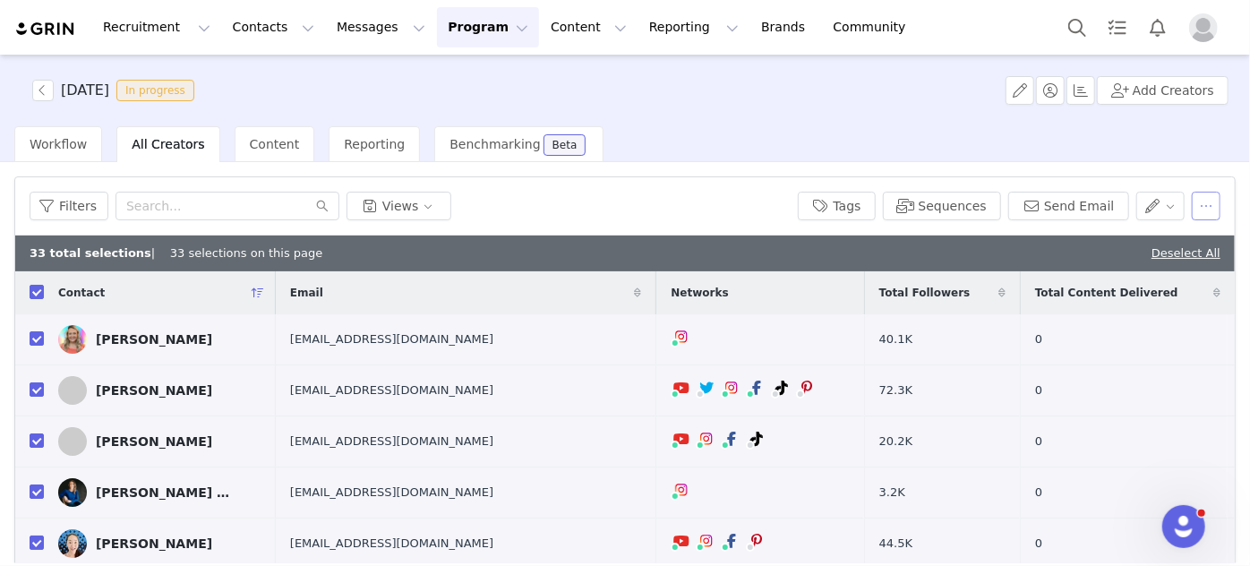
click at [1191, 204] on button "button" at bounding box center [1205, 206] width 29 height 29
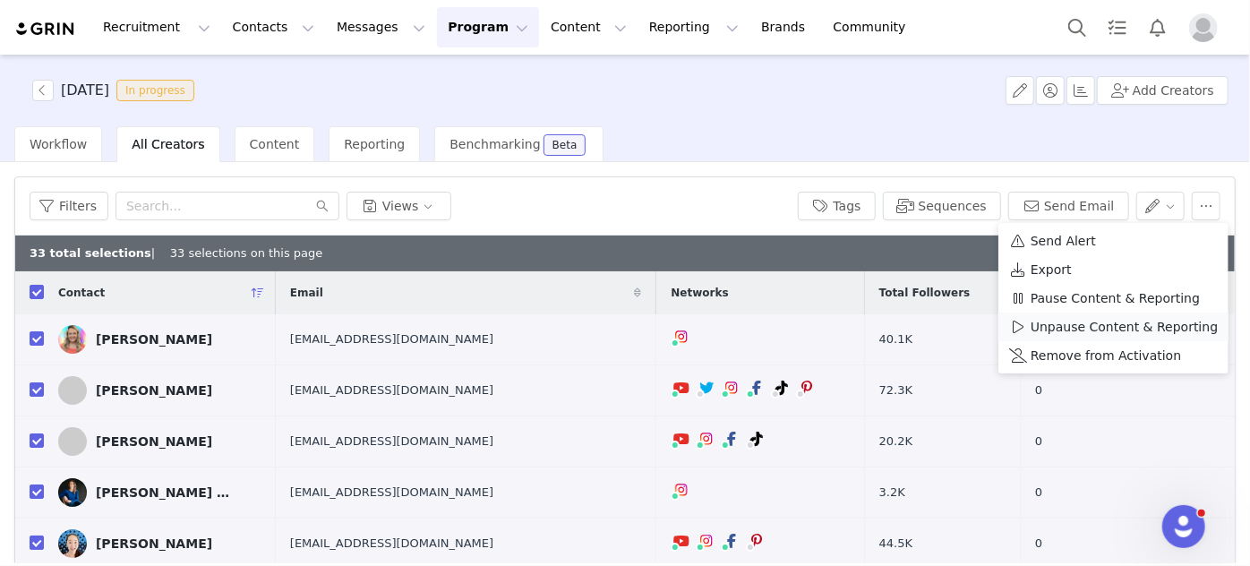
click at [1090, 331] on span "Unpause Content & Reporting" at bounding box center [1123, 327] width 187 height 20
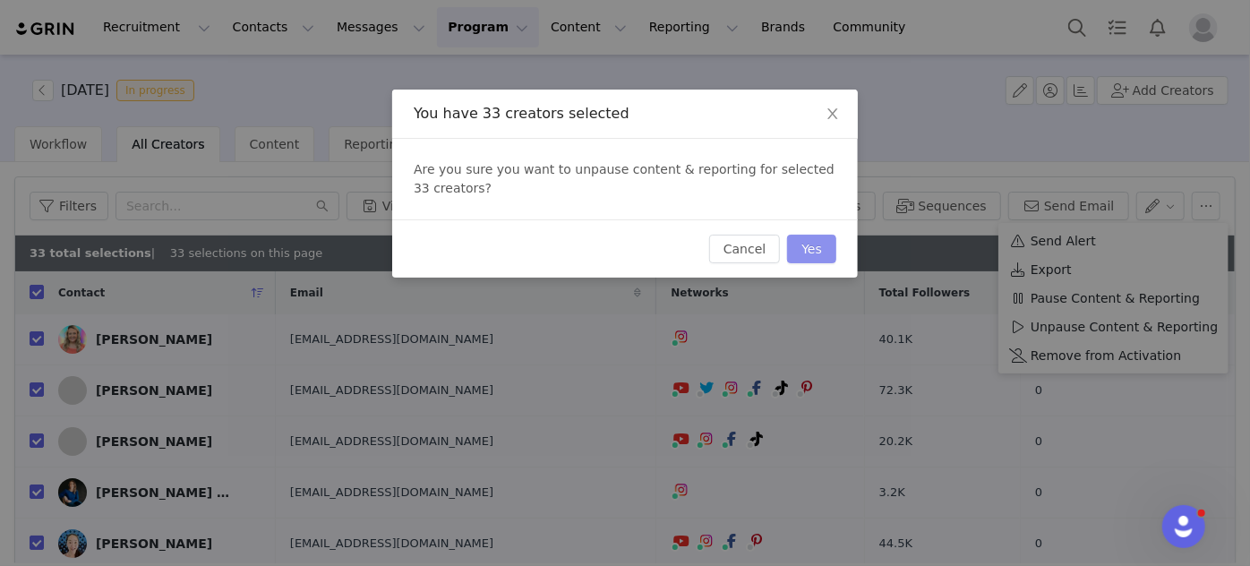
click at [812, 252] on button "Yes" at bounding box center [811, 249] width 49 height 29
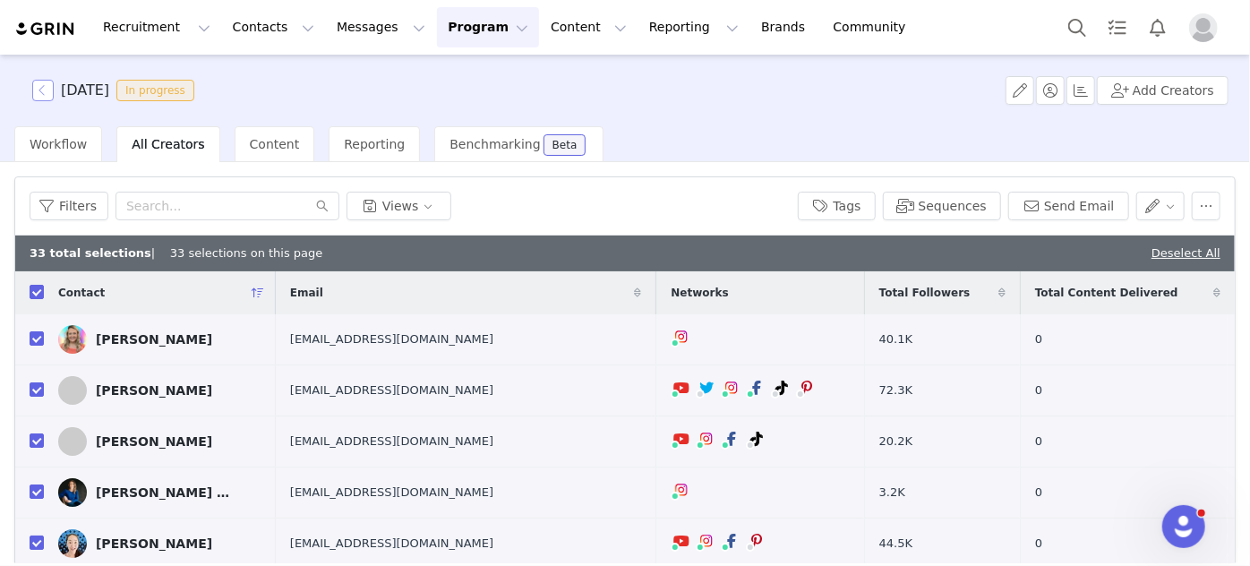
click at [39, 86] on button "button" at bounding box center [42, 90] width 21 height 21
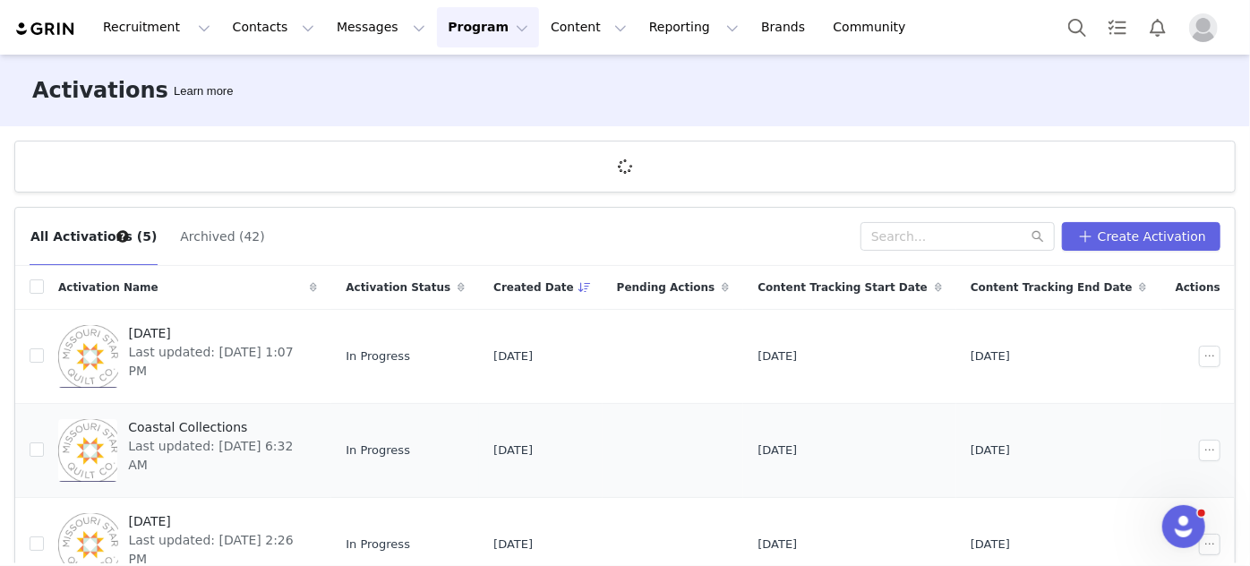
click at [205, 429] on span "Coastal Collections" at bounding box center [217, 427] width 178 height 19
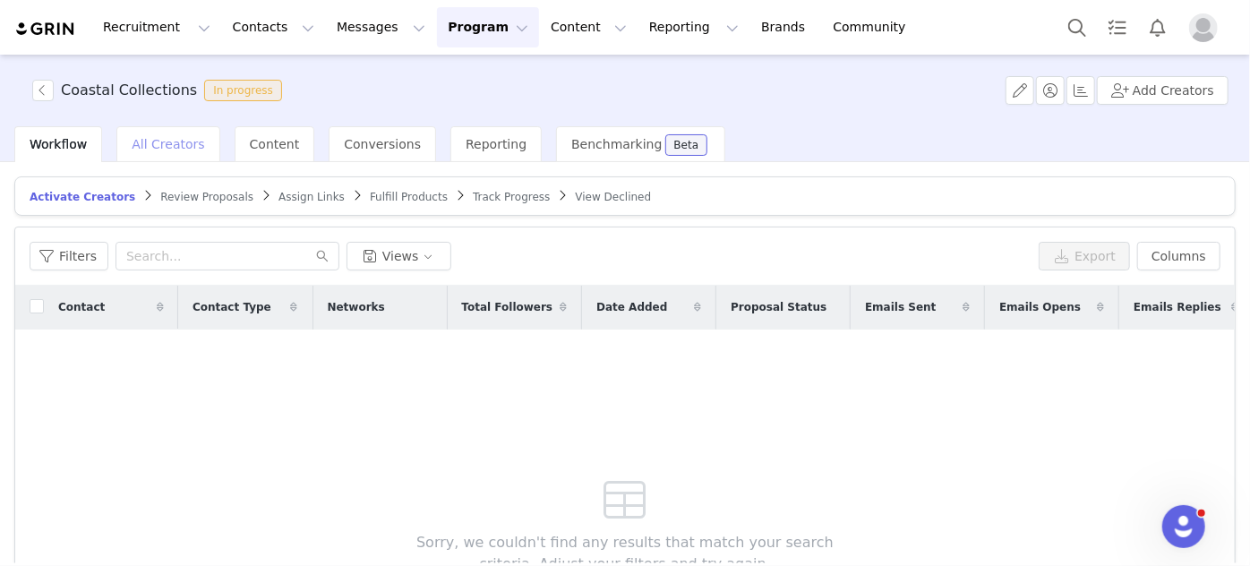
click at [164, 147] on span "All Creators" at bounding box center [168, 144] width 73 height 14
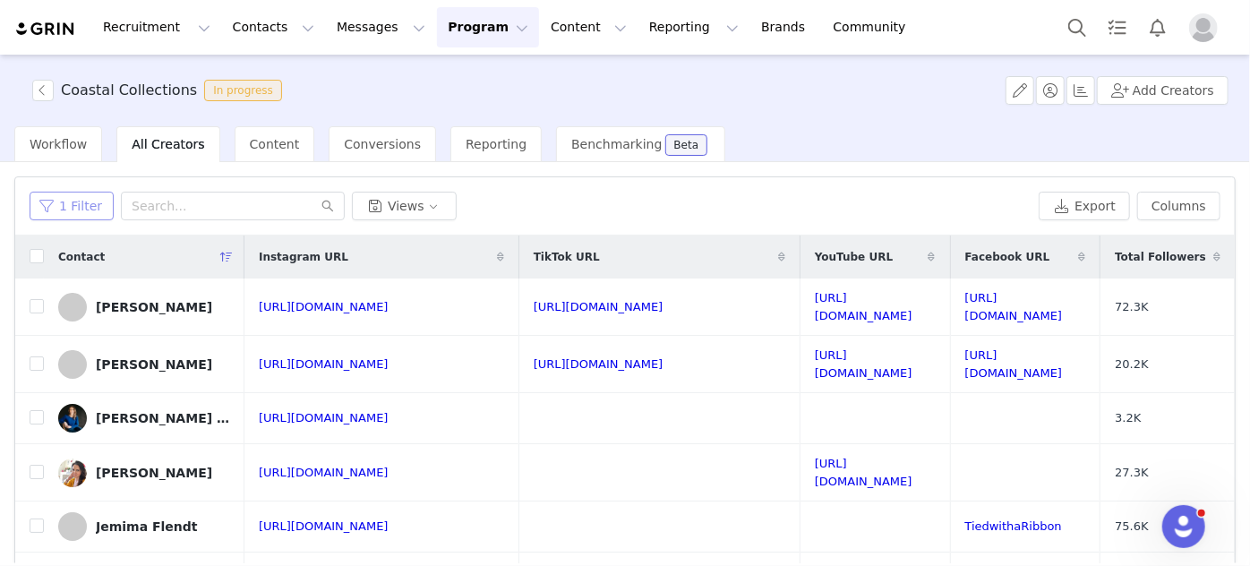
click at [67, 212] on button "1 Filter" at bounding box center [72, 206] width 84 height 29
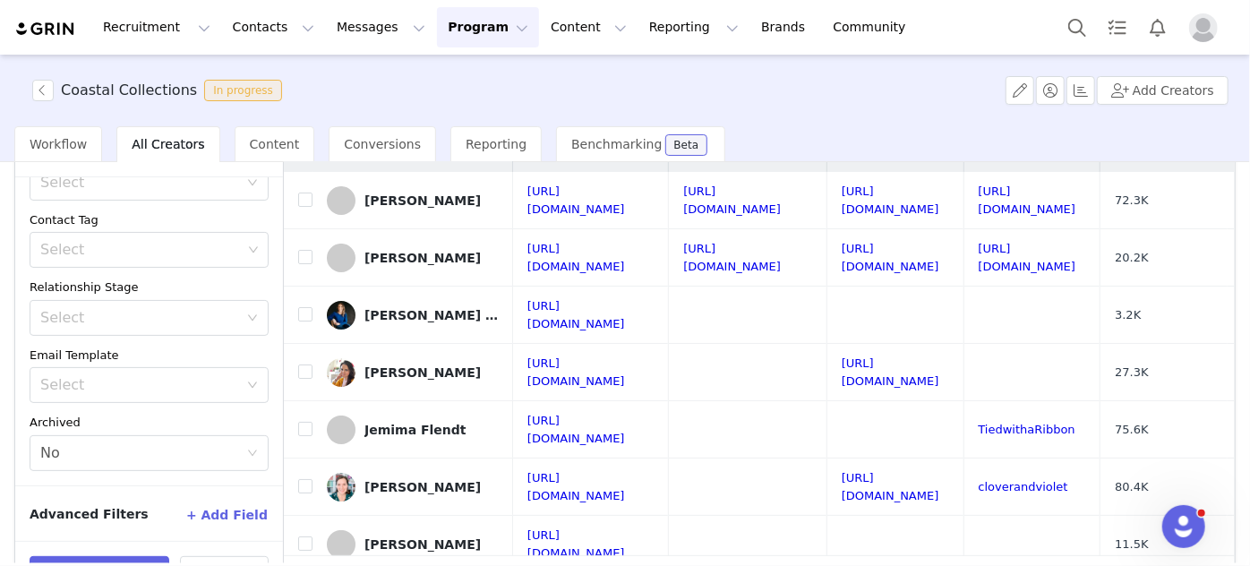
scroll to position [165, 0]
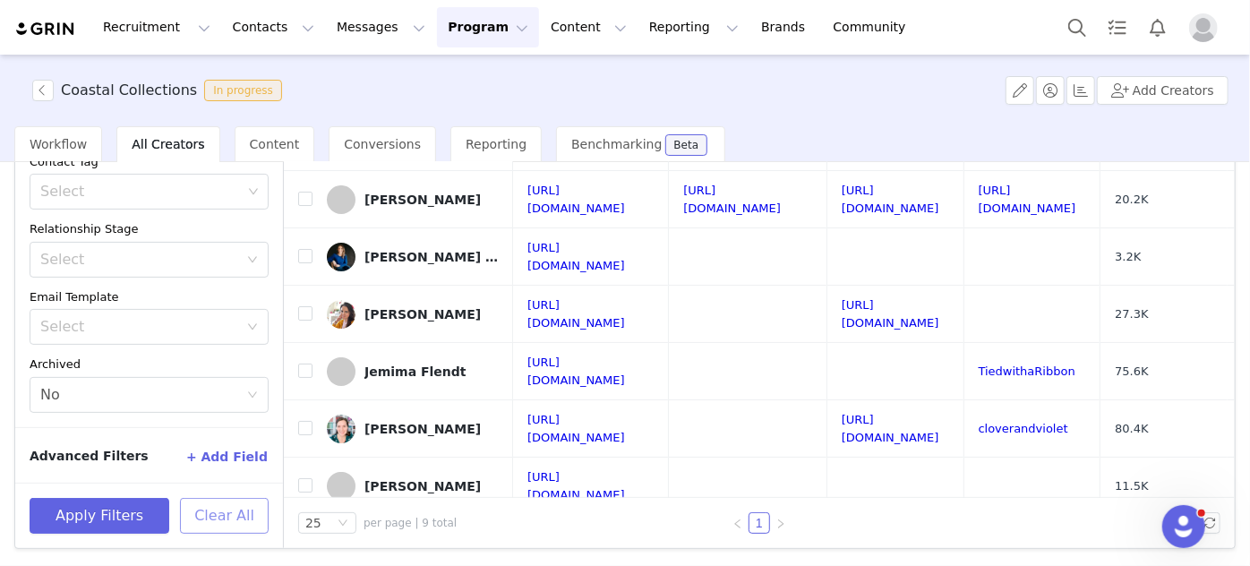
click at [206, 515] on button "Clear All" at bounding box center [224, 516] width 89 height 36
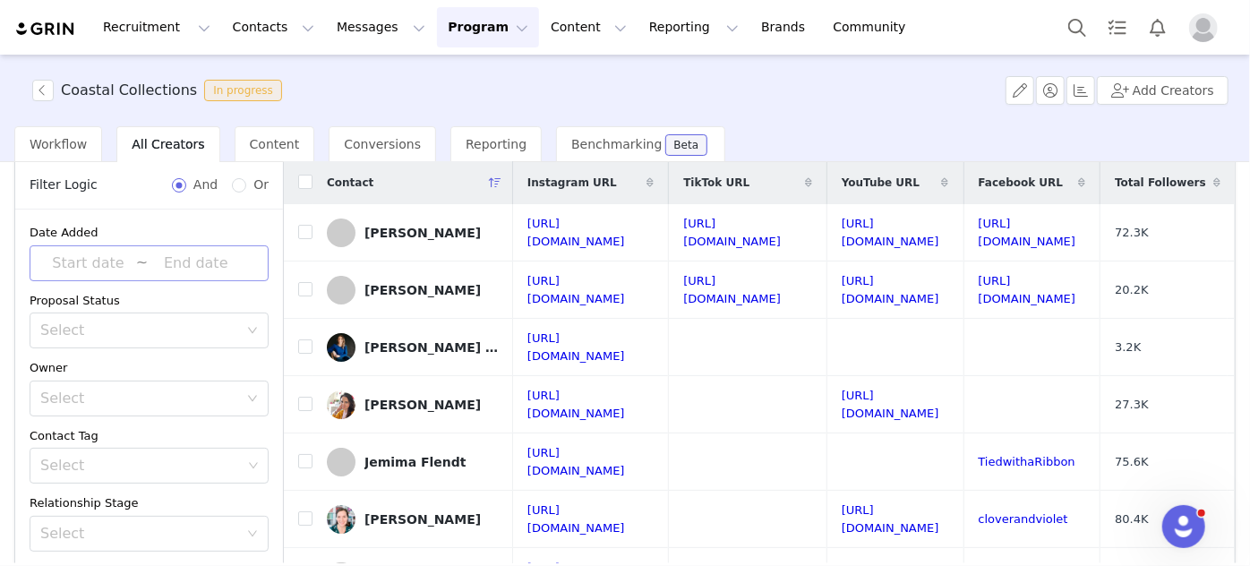
scroll to position [0, 0]
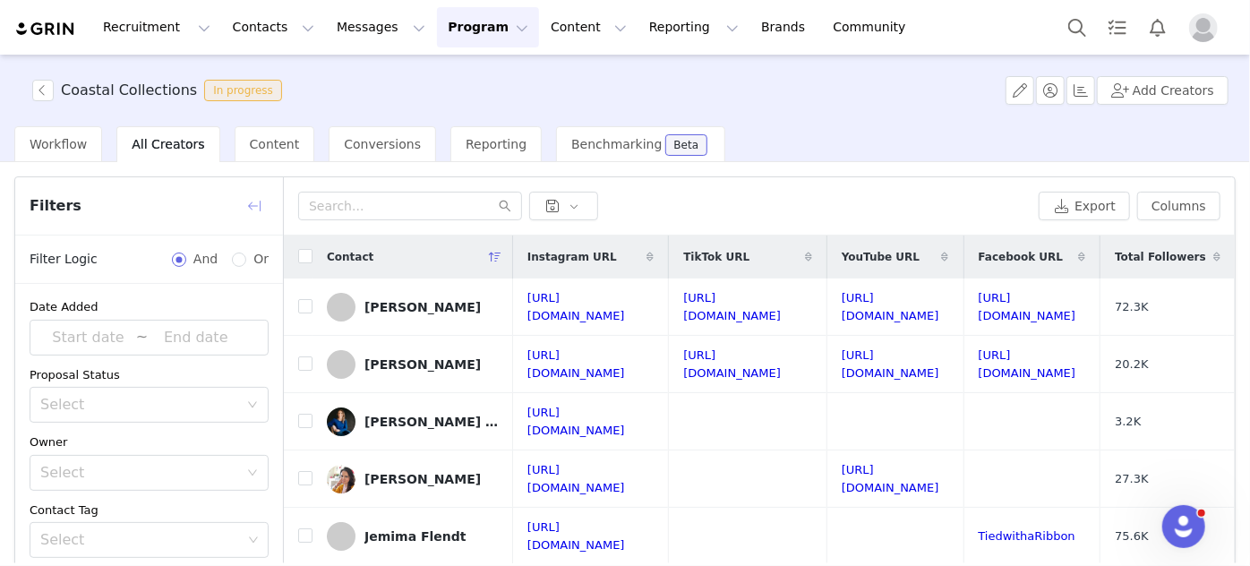
click at [253, 196] on button "button" at bounding box center [254, 206] width 29 height 29
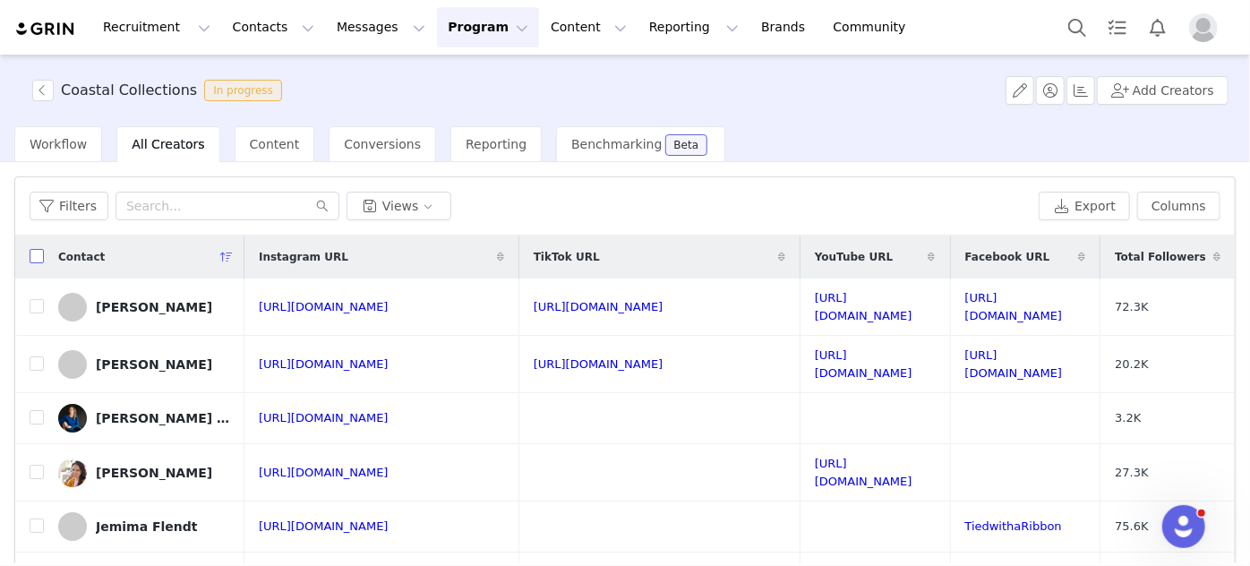
click at [38, 253] on input "checkbox" at bounding box center [37, 256] width 14 height 14
checkbox input "true"
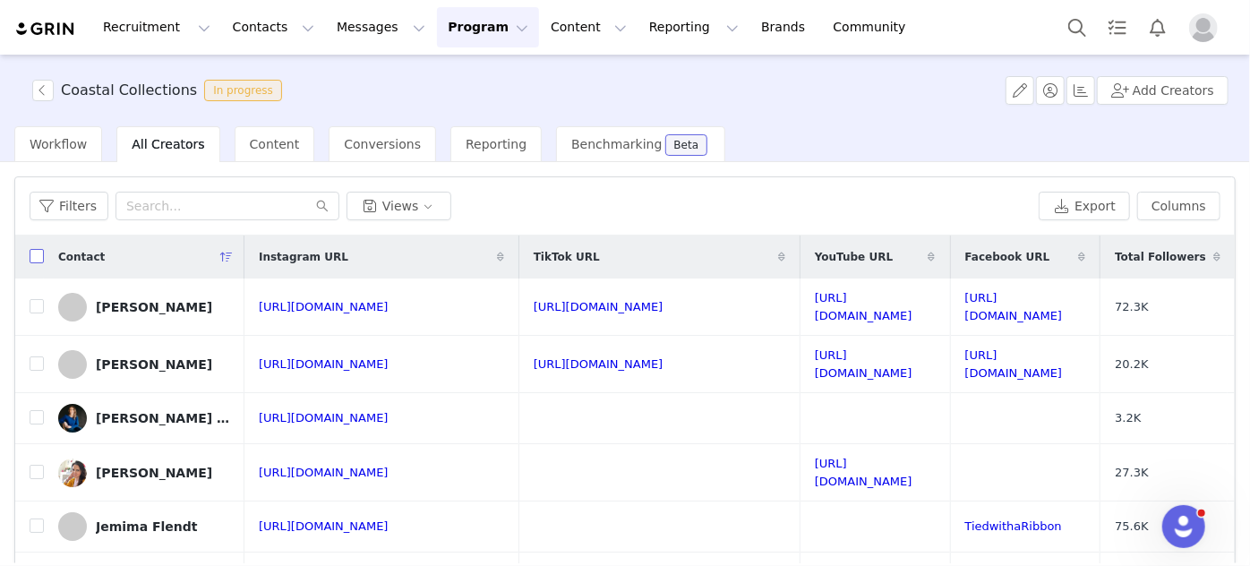
checkbox input "true"
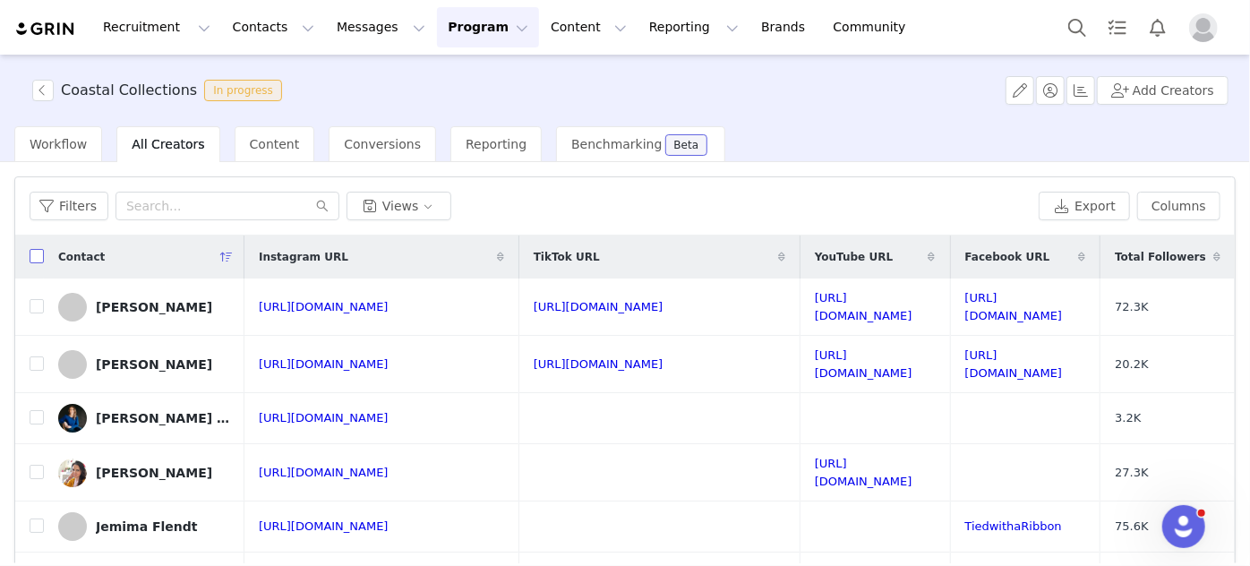
checkbox input "true"
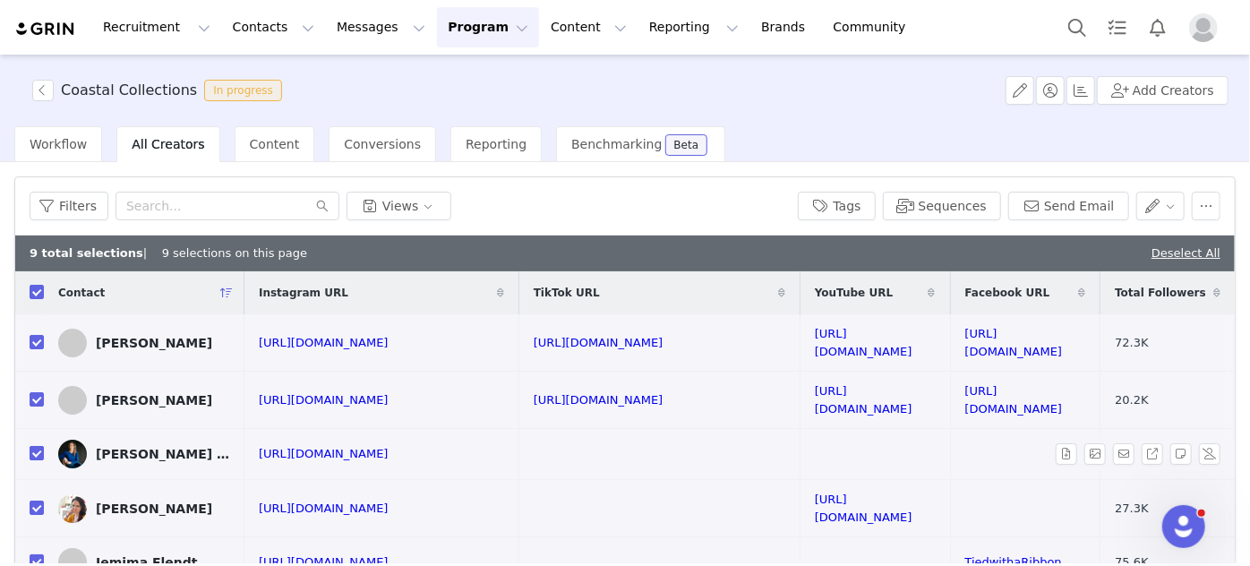
click at [30, 446] on input "checkbox" at bounding box center [37, 453] width 14 height 14
checkbox input "false"
click at [36, 446] on input "checkbox" at bounding box center [37, 453] width 14 height 14
checkbox input "true"
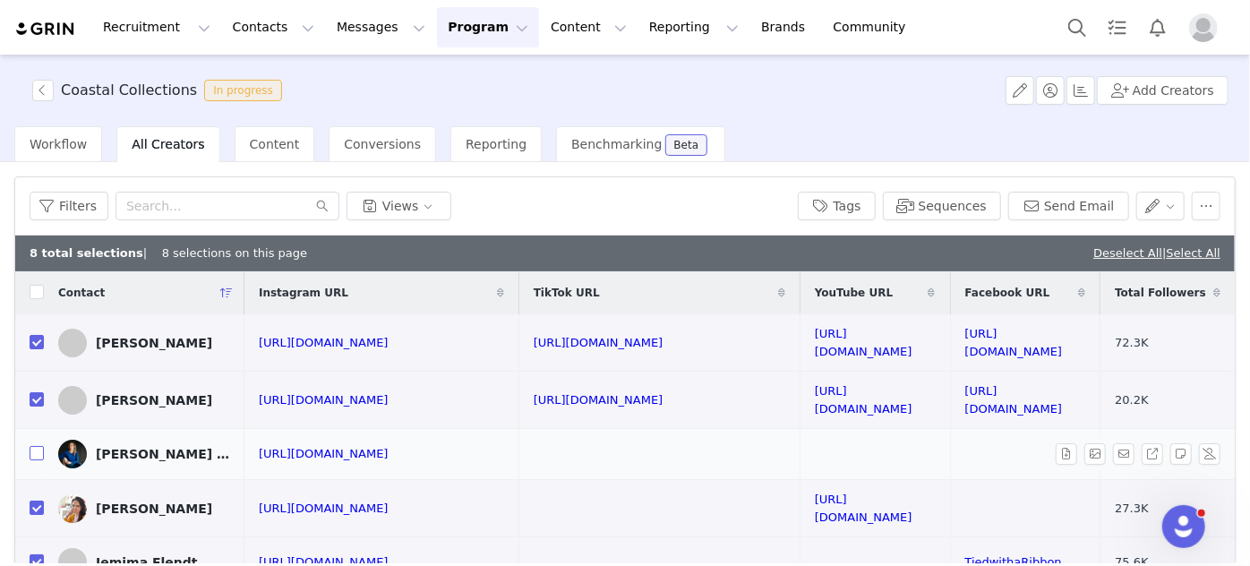
checkbox input "true"
click at [334, 31] on button "Messages Messages" at bounding box center [381, 27] width 110 height 40
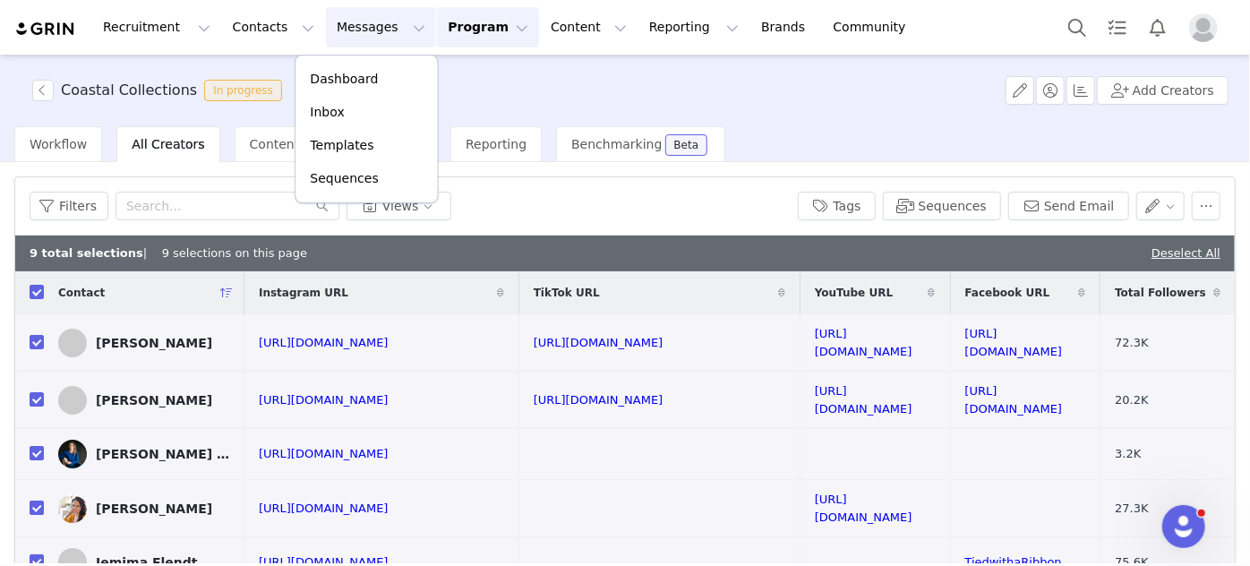
click at [441, 31] on button "Program Program" at bounding box center [488, 27] width 102 height 40
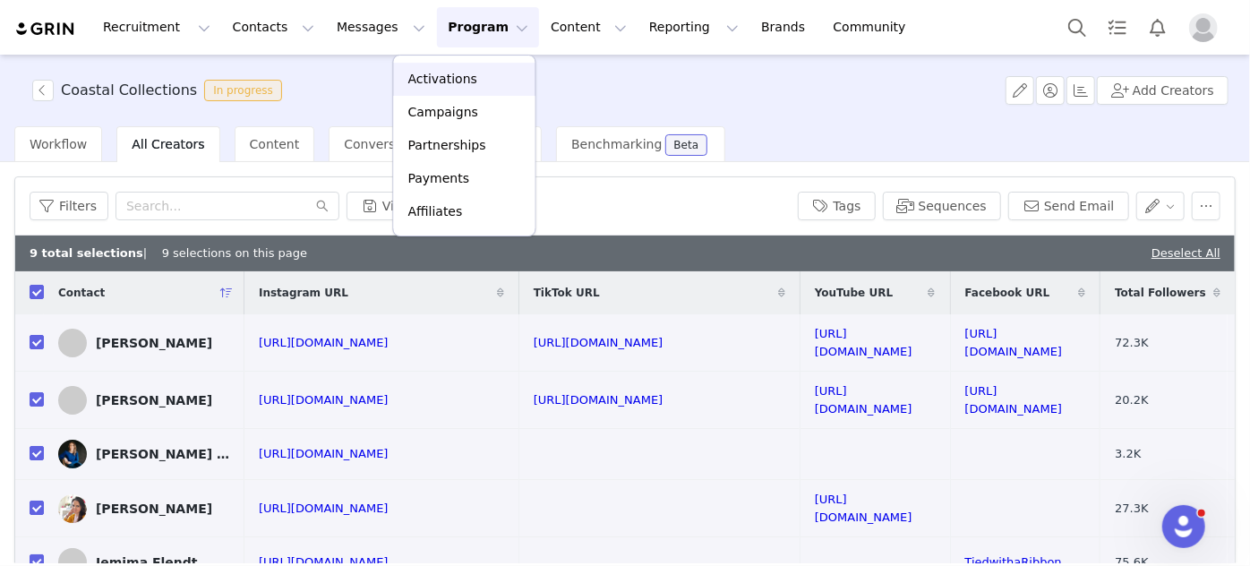
click at [432, 71] on p "Activations" at bounding box center [442, 79] width 69 height 19
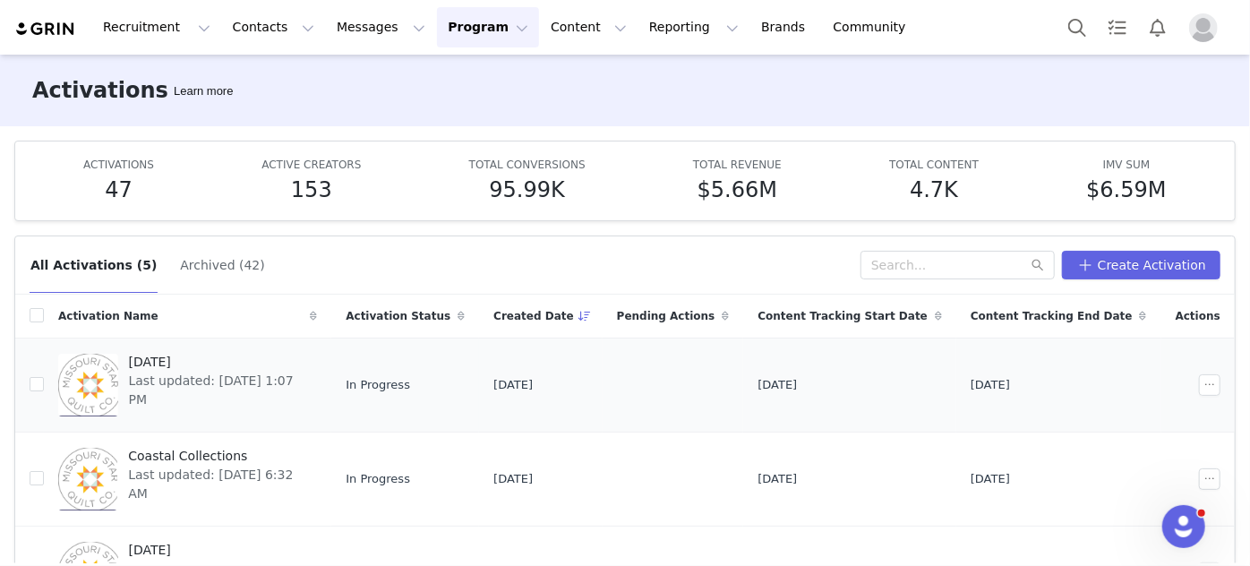
click at [179, 383] on span "Last updated: [DATE] 1:07 PM" at bounding box center [218, 390] width 178 height 38
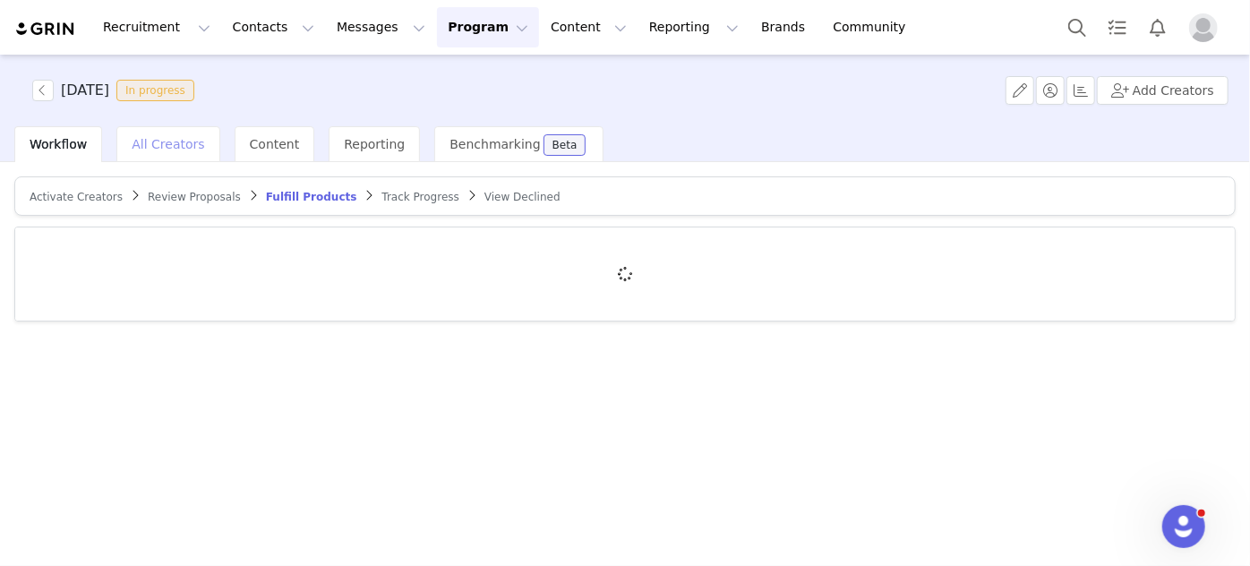
click at [174, 144] on span "All Creators" at bounding box center [168, 144] width 73 height 14
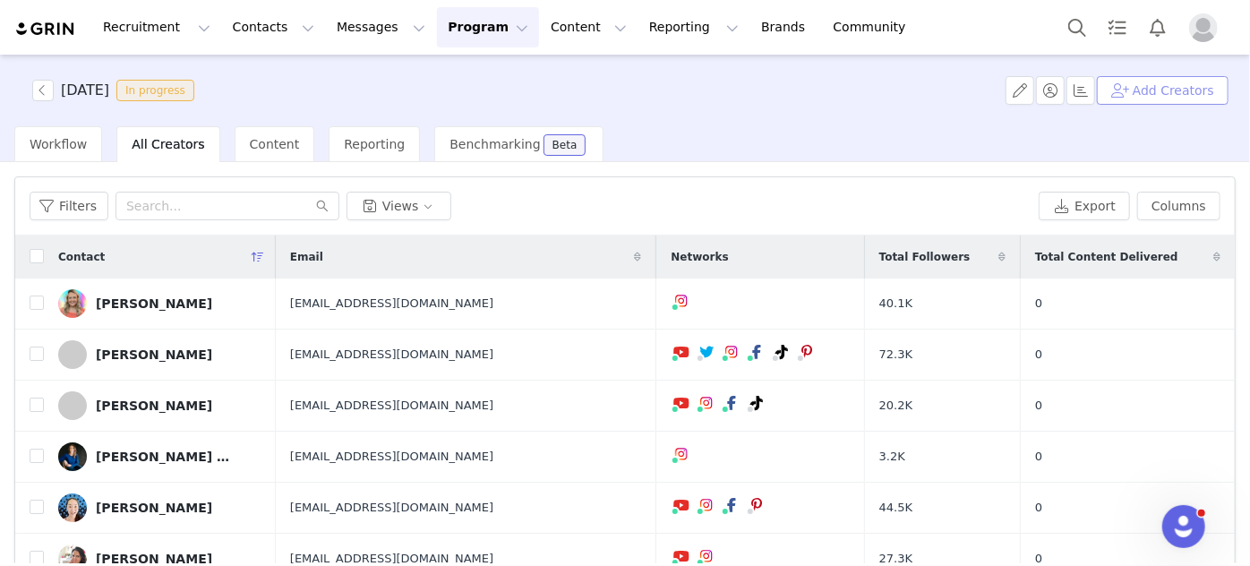
click at [1148, 85] on button "Add Creators" at bounding box center [1163, 90] width 132 height 29
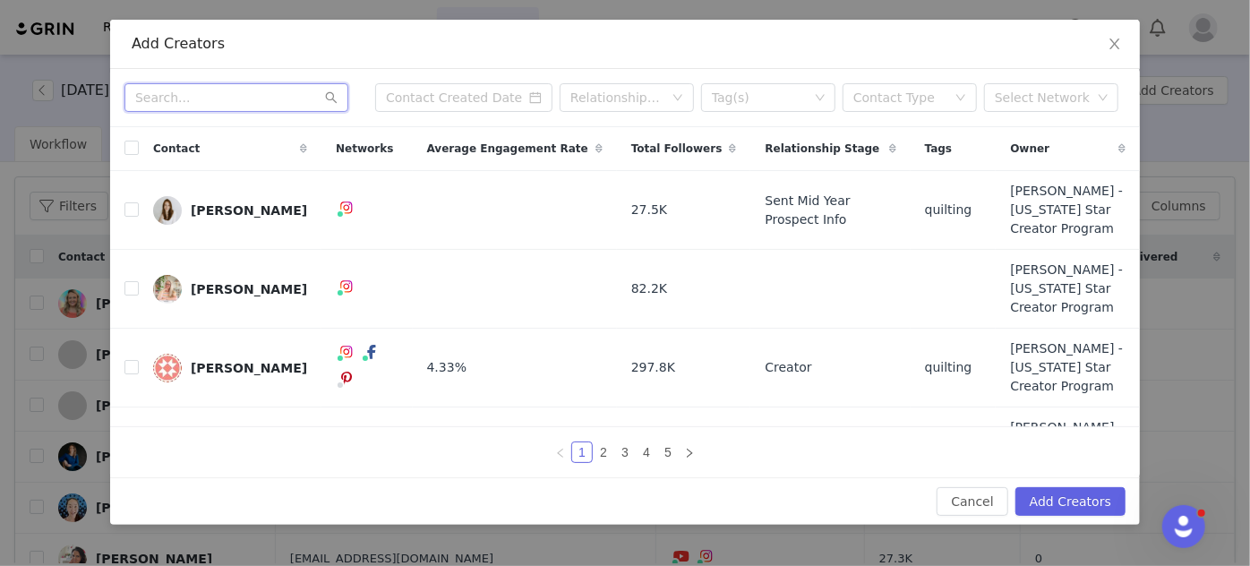
click at [272, 98] on input "text" at bounding box center [236, 97] width 224 height 29
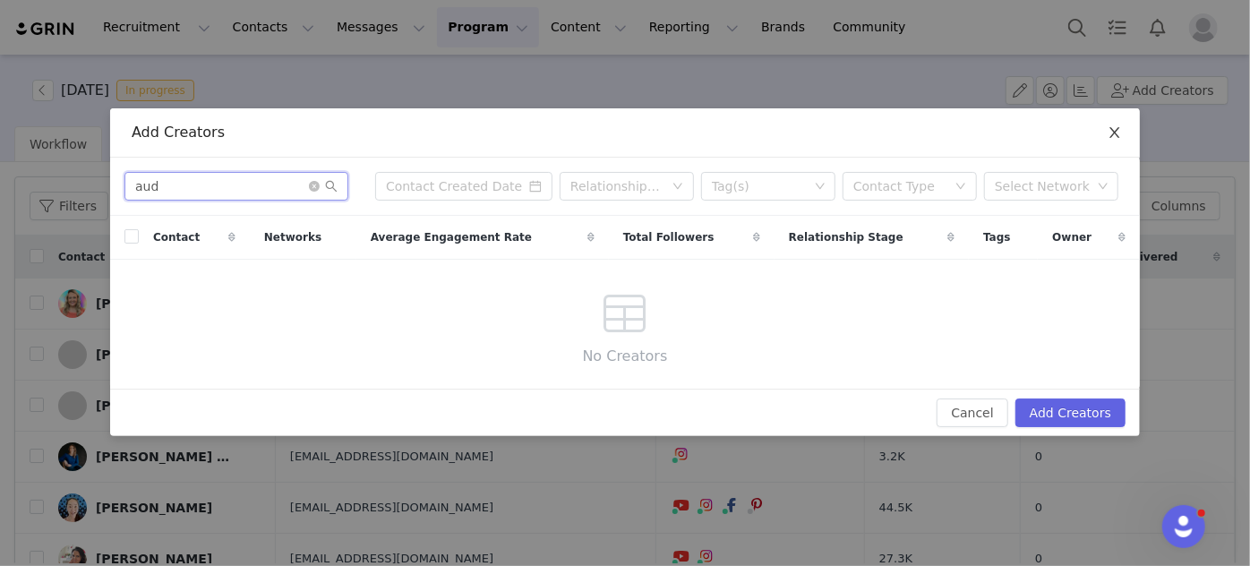
type input "aud"
click at [1110, 131] on icon "icon: close" at bounding box center [1114, 132] width 14 height 14
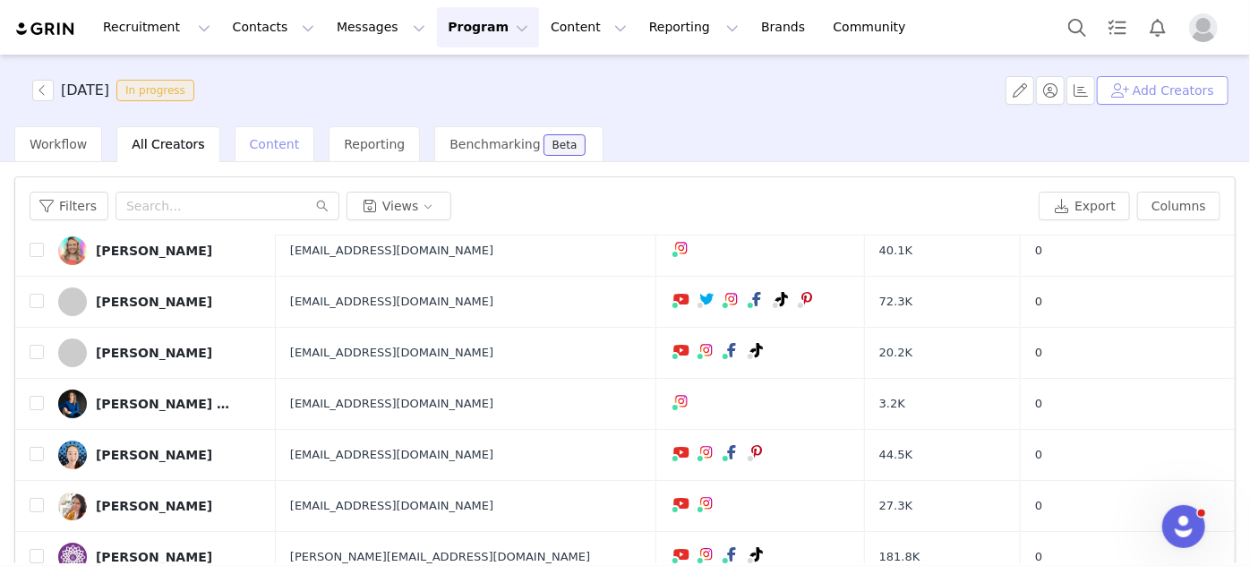
scroll to position [81, 0]
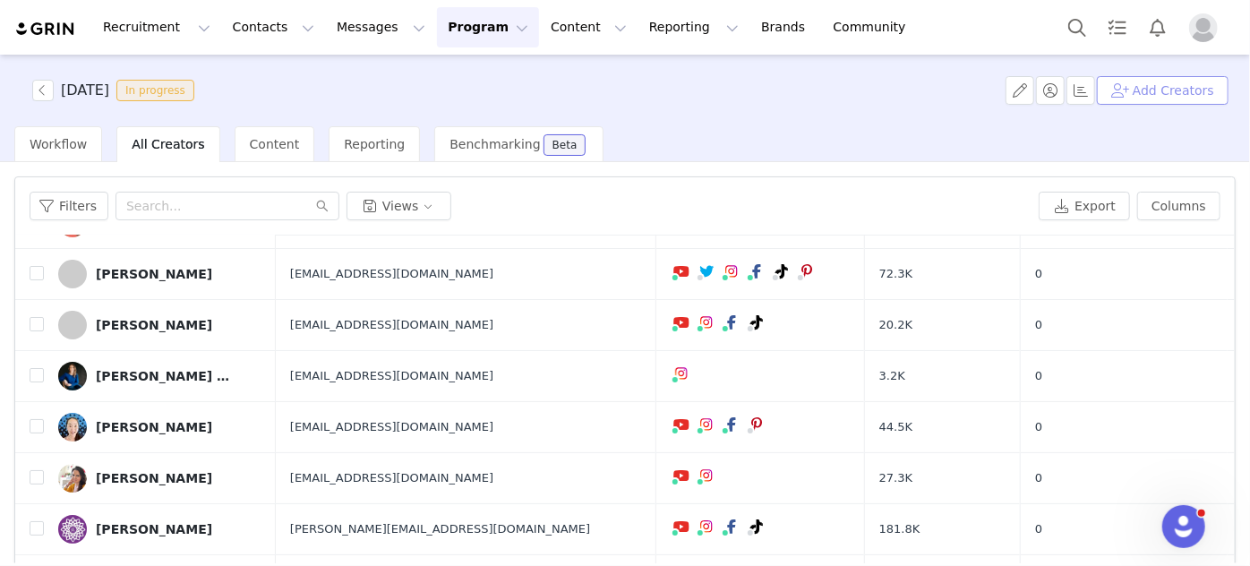
click at [1150, 90] on button "Add Creators" at bounding box center [1163, 90] width 132 height 29
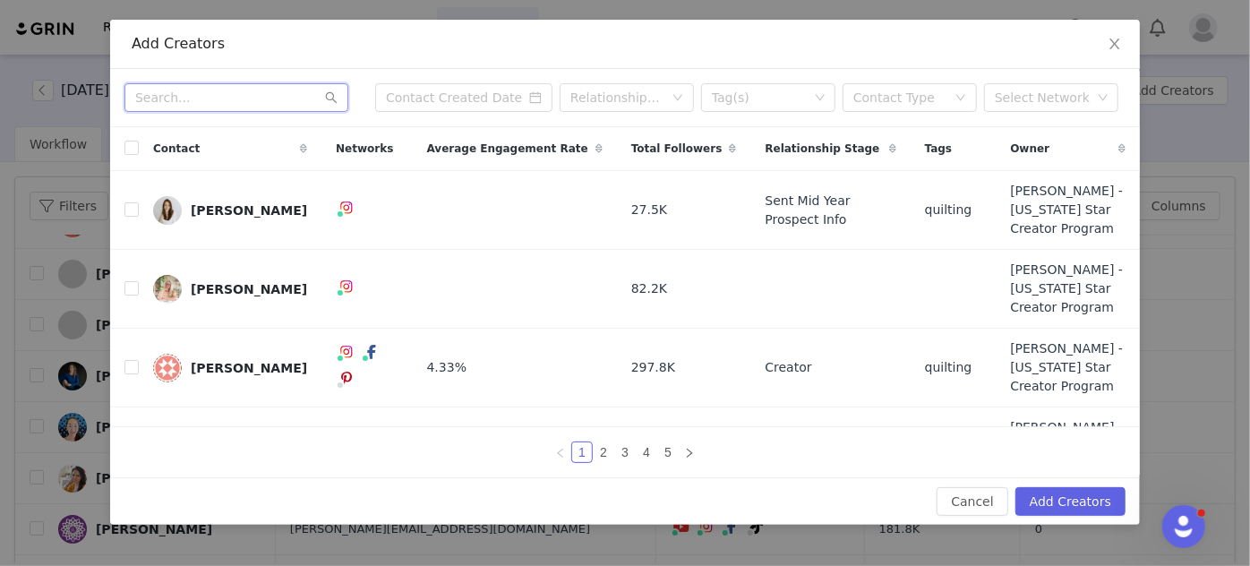
click at [247, 104] on input "text" at bounding box center [236, 97] width 224 height 29
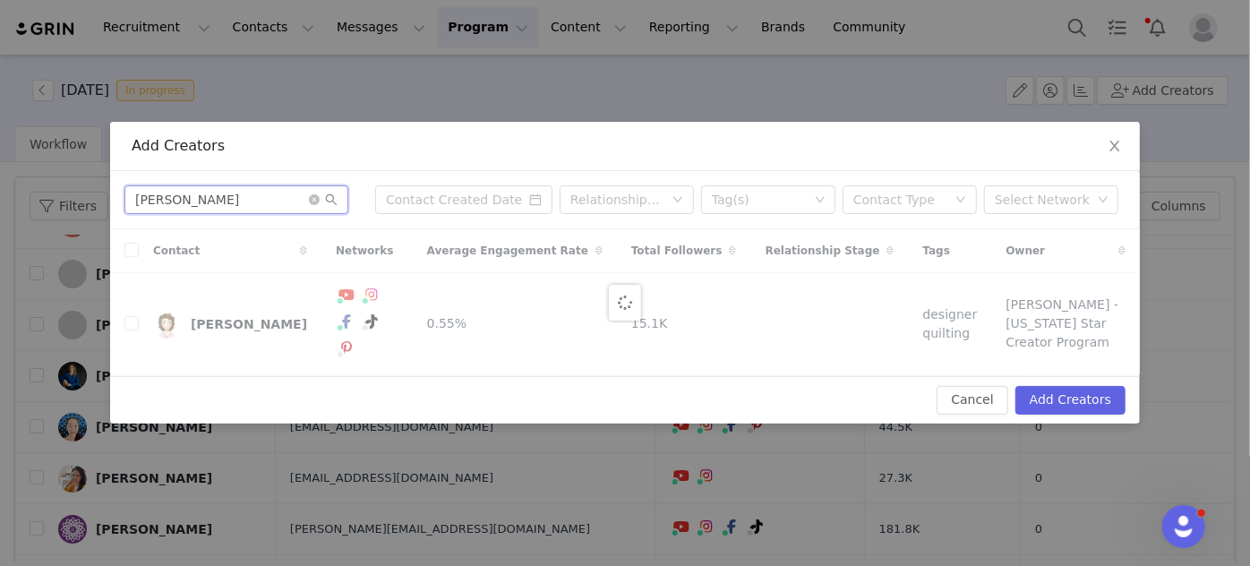
type input "[PERSON_NAME]"
drag, startPoint x: 786, startPoint y: 100, endPoint x: 859, endPoint y: 146, distance: 86.4
click at [788, 99] on div "Add Creators [PERSON_NAME] Relationship Stage Tag(s) Contact Type Select Networ…" at bounding box center [625, 283] width 1250 height 566
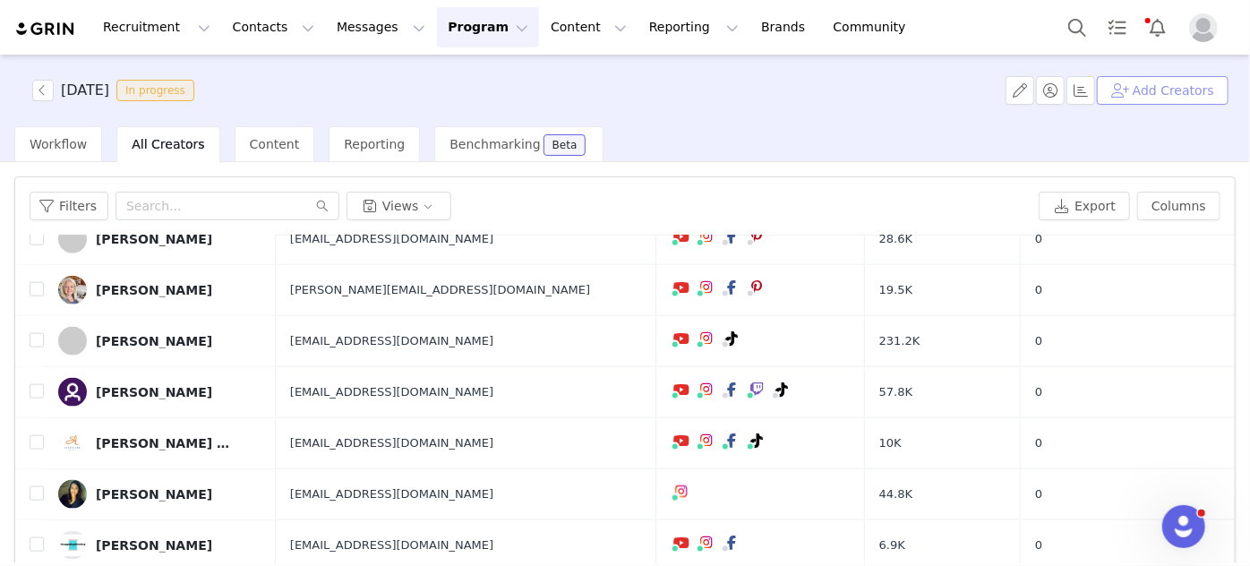
scroll to position [1210, 0]
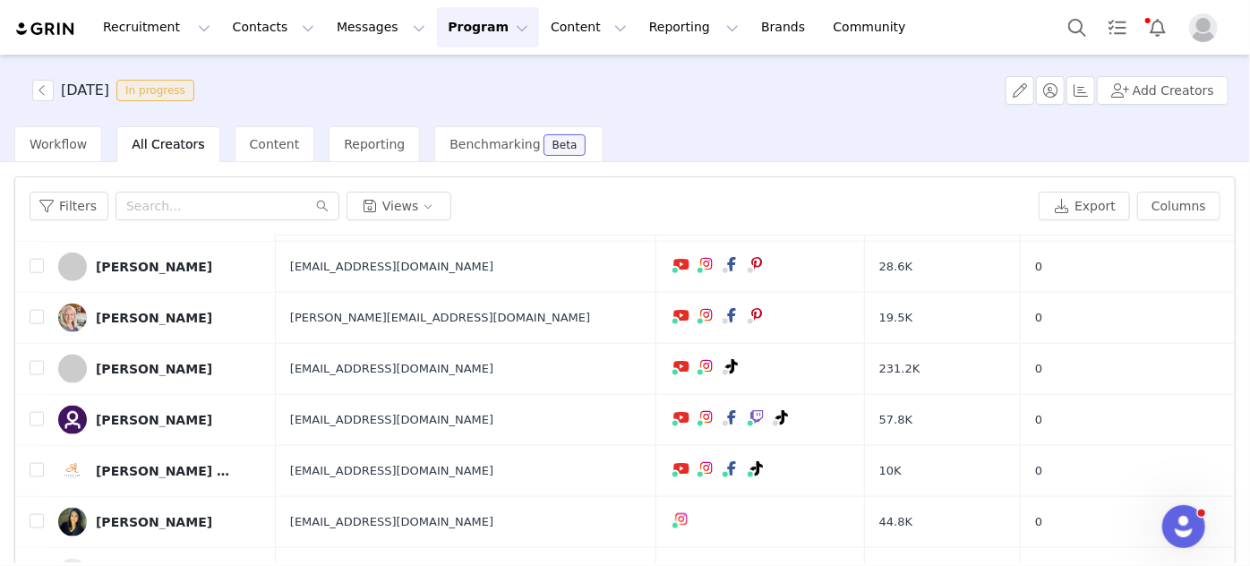
click at [437, 21] on button "Program Program" at bounding box center [488, 27] width 102 height 40
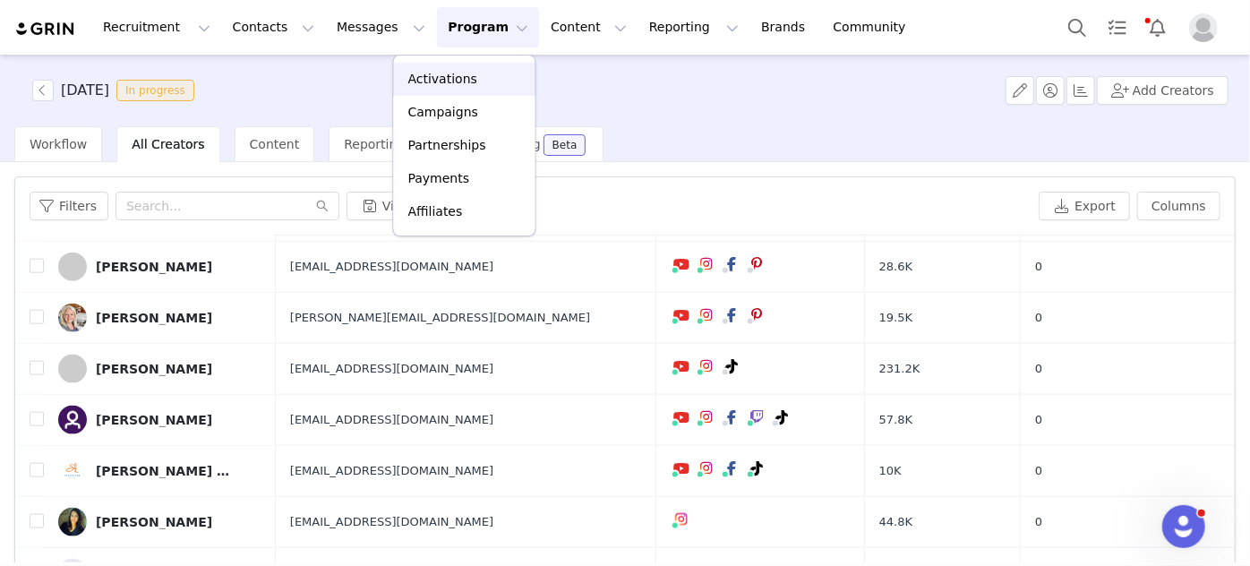
click at [429, 82] on p "Activations" at bounding box center [442, 79] width 69 height 19
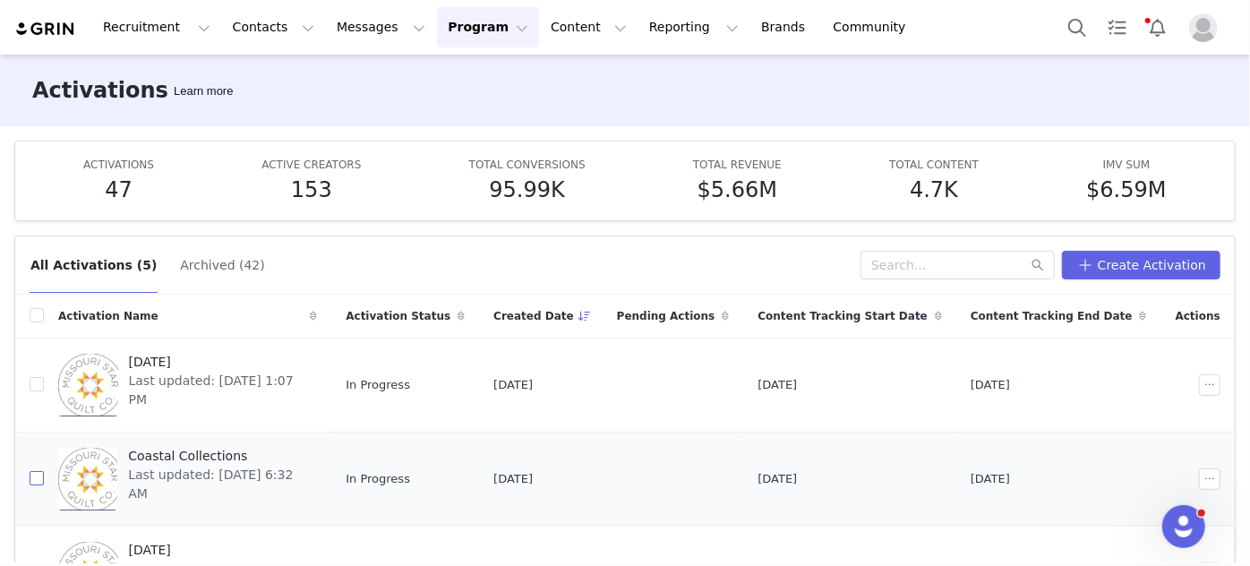
click at [37, 474] on input "checkbox" at bounding box center [37, 478] width 14 height 14
checkbox input "true"
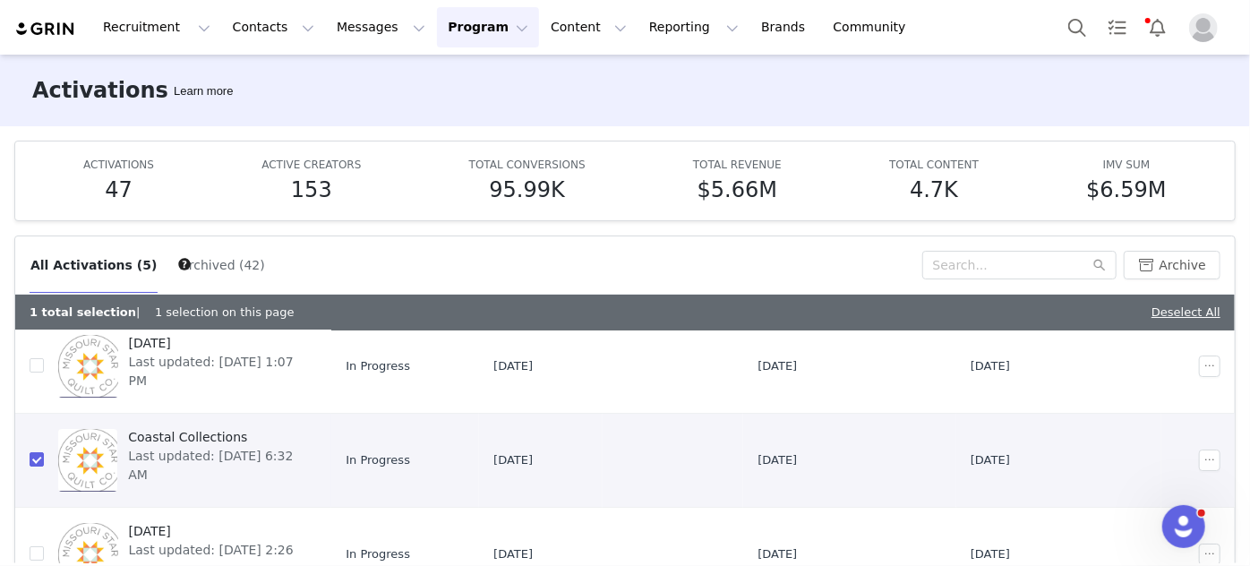
scroll to position [81, 0]
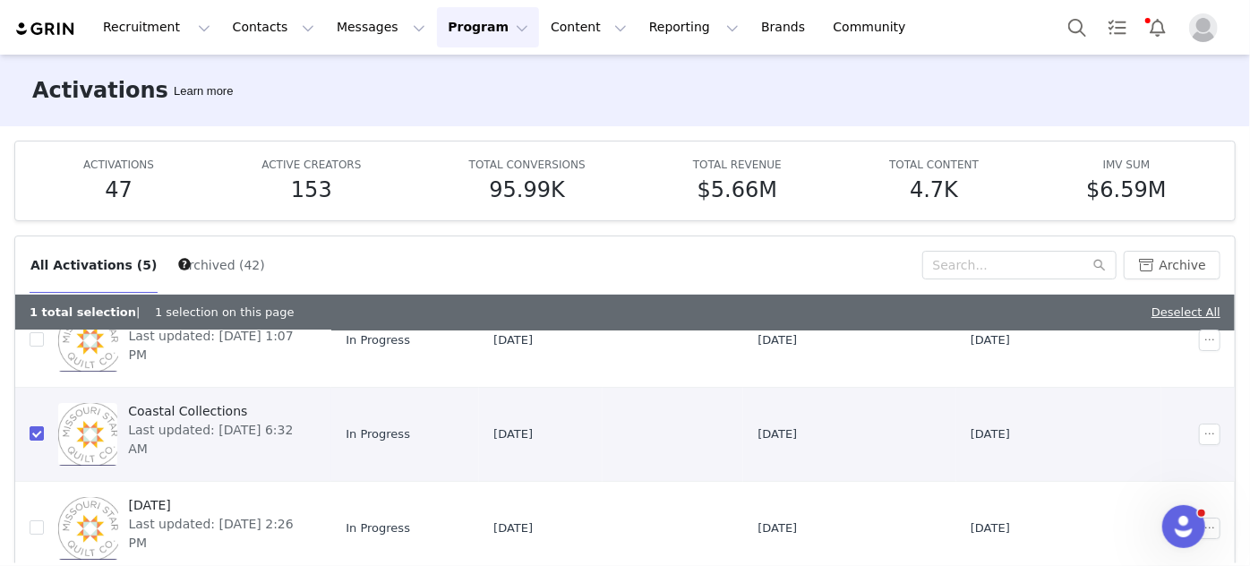
click at [168, 423] on span "Last updated: [DATE] 6:32 AM" at bounding box center [217, 440] width 178 height 38
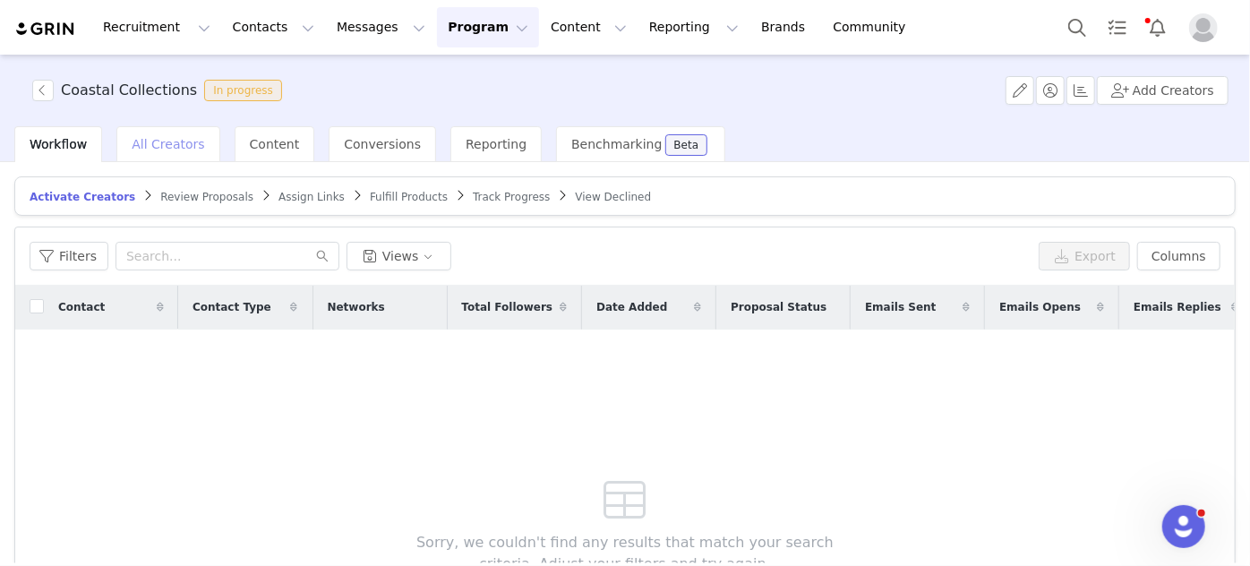
click at [149, 140] on span "All Creators" at bounding box center [168, 144] width 73 height 14
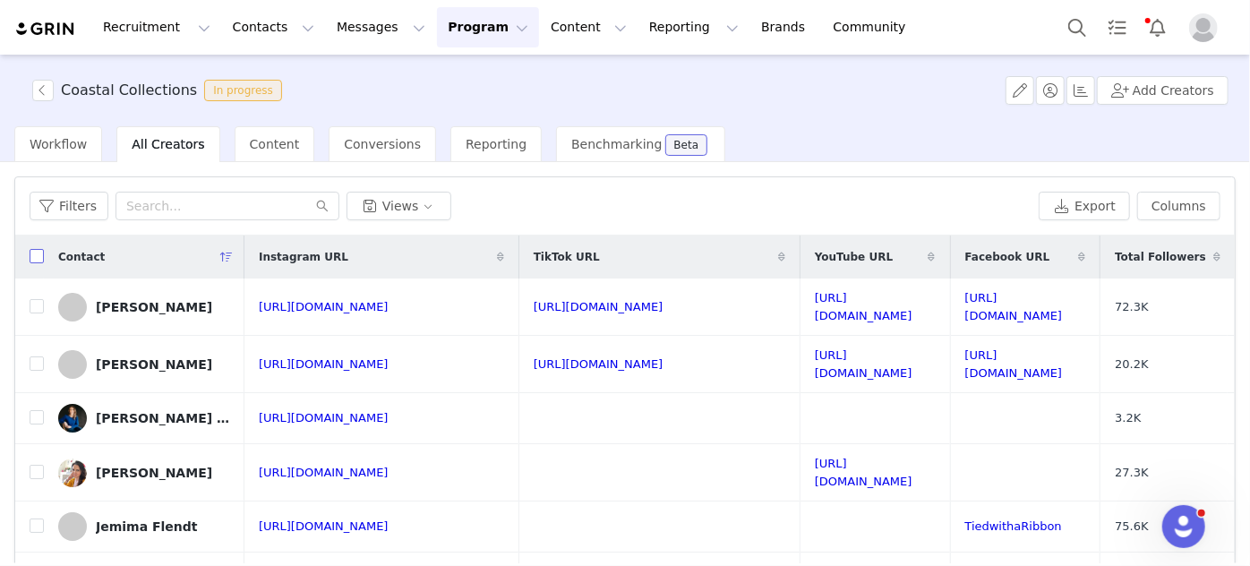
click at [34, 254] on input "checkbox" at bounding box center [37, 256] width 14 height 14
checkbox input "true"
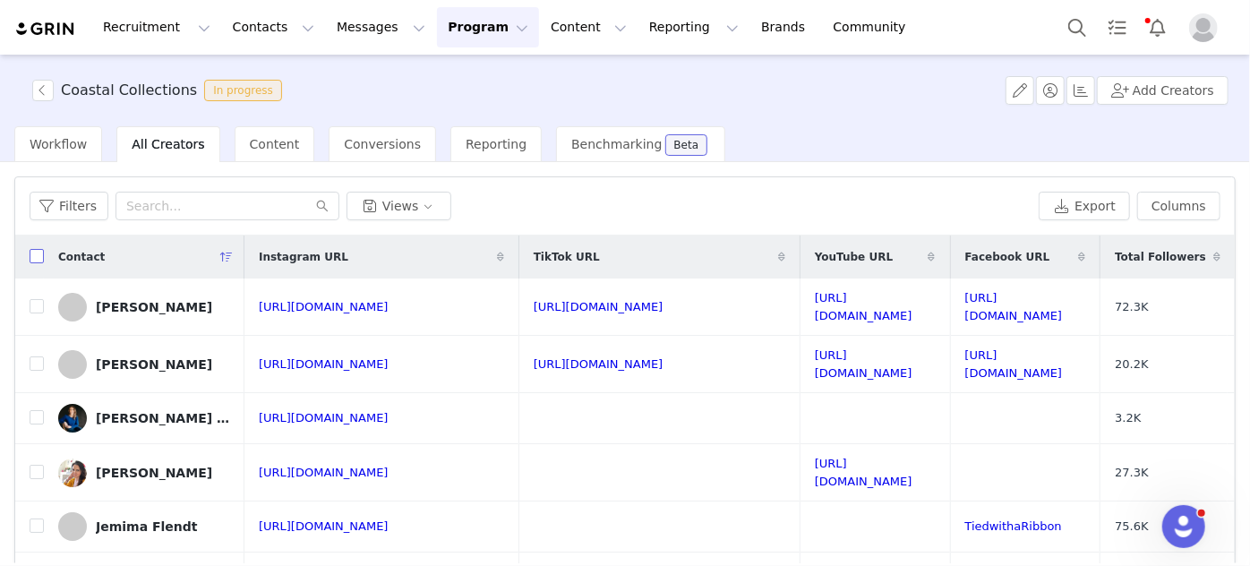
checkbox input "true"
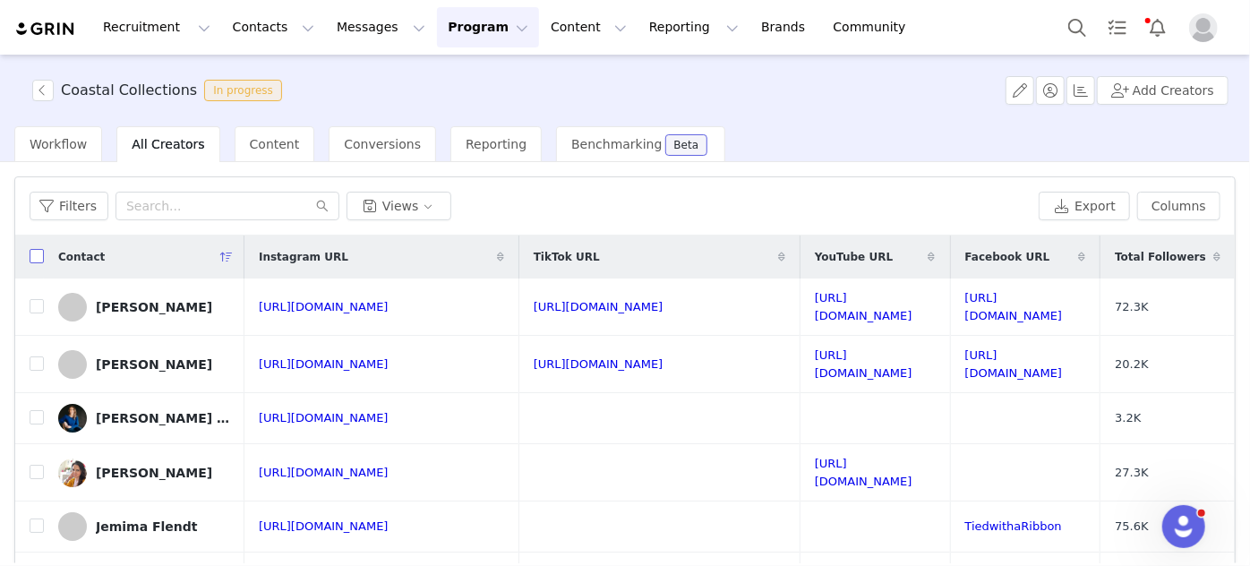
checkbox input "true"
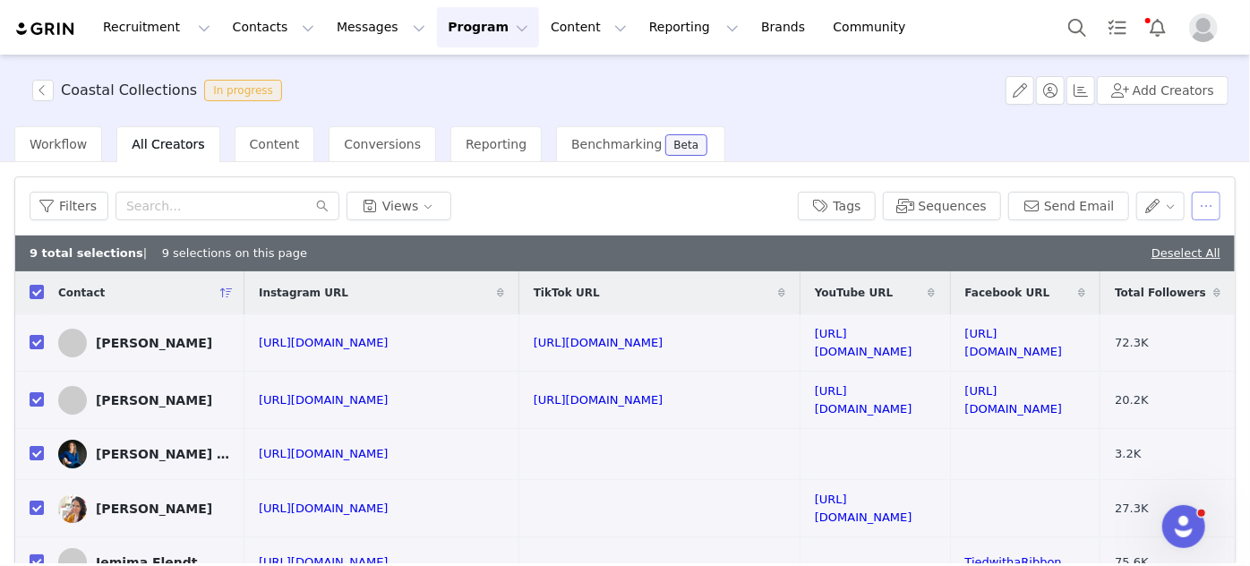
click at [1191, 204] on button "button" at bounding box center [1205, 206] width 29 height 29
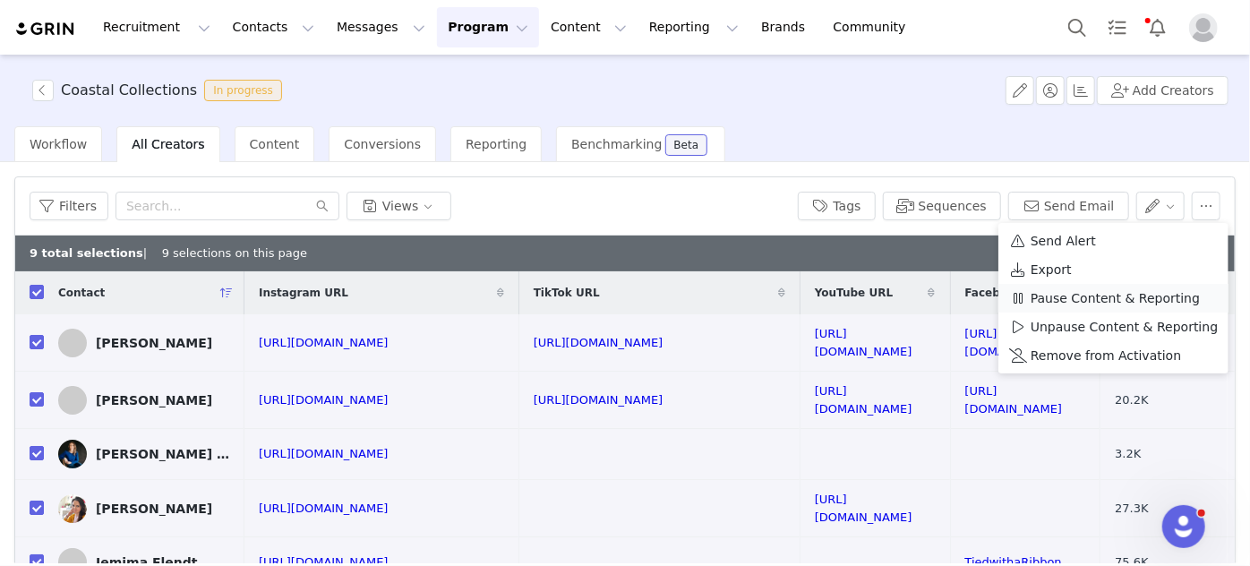
click at [1143, 301] on span "Pause Content & Reporting" at bounding box center [1114, 298] width 169 height 20
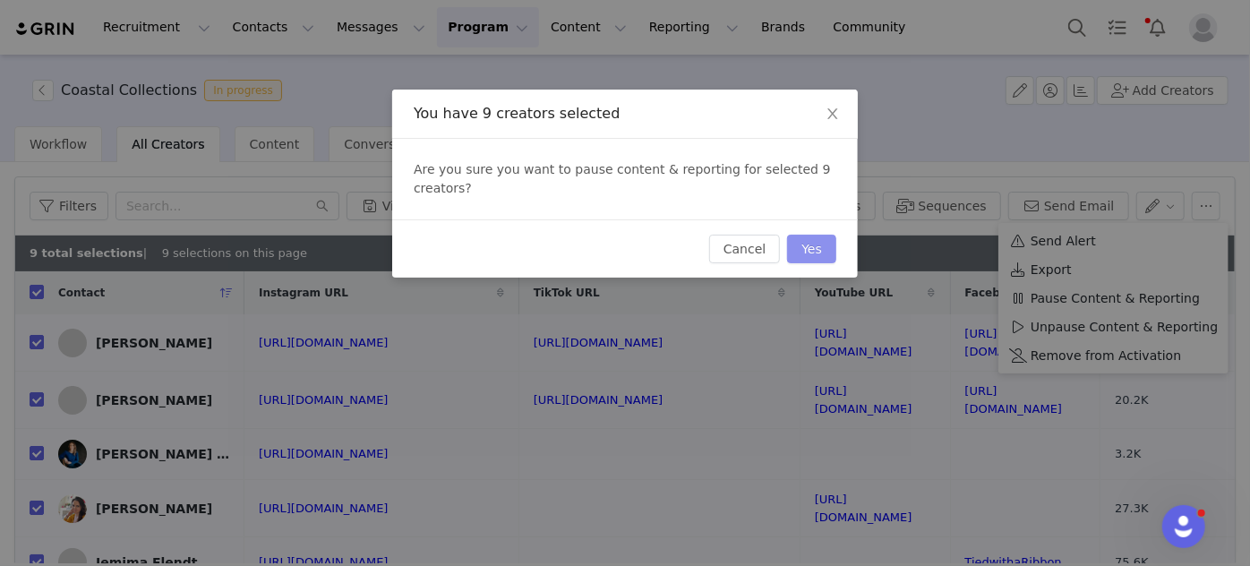
click at [809, 238] on button "Yes" at bounding box center [811, 249] width 49 height 29
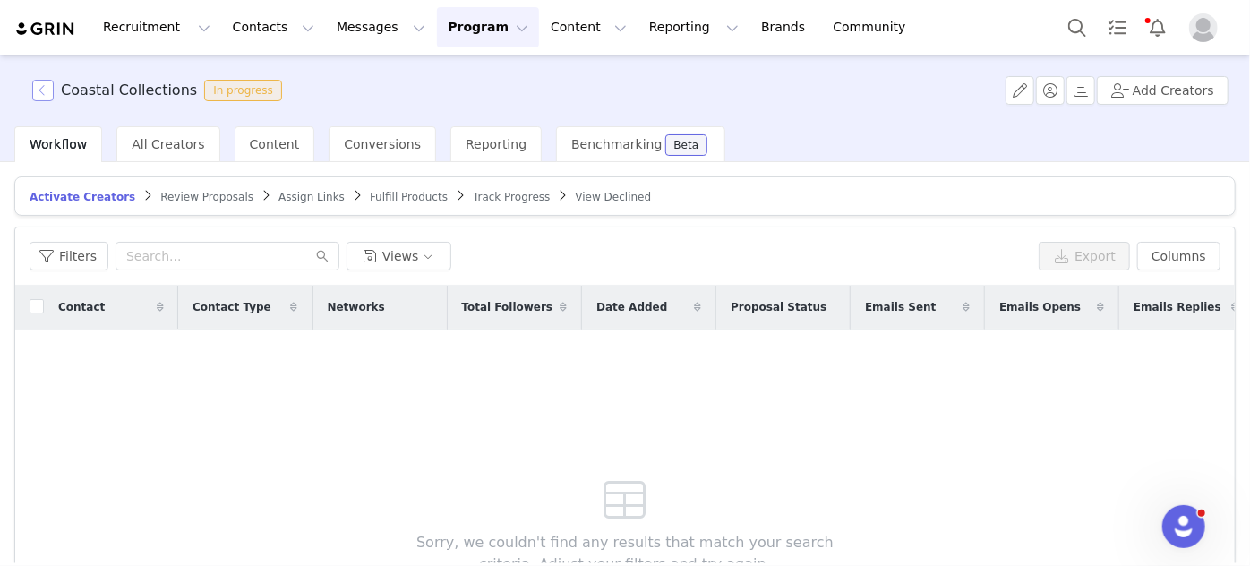
click at [45, 86] on button "button" at bounding box center [42, 90] width 21 height 21
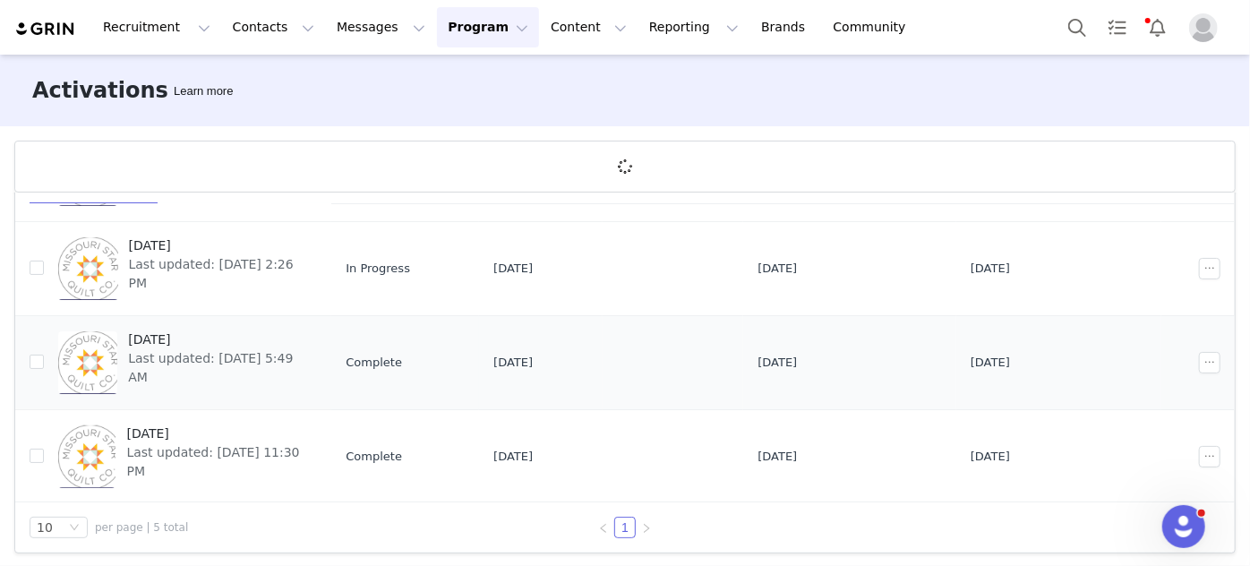
scroll to position [65, 0]
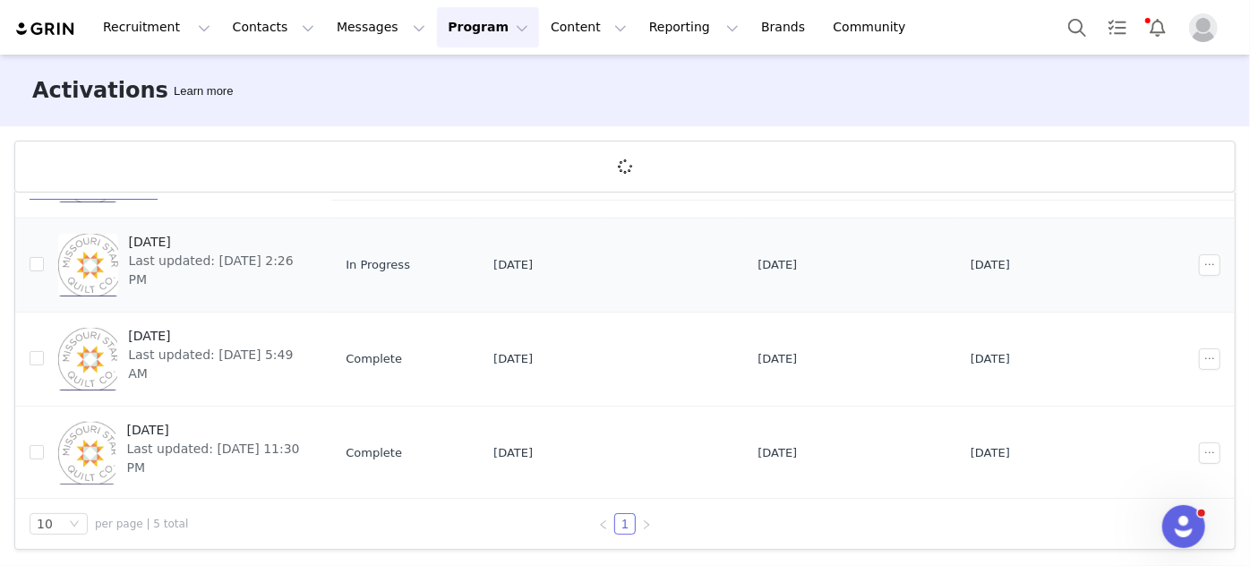
click at [158, 247] on span "[DATE]" at bounding box center [218, 242] width 178 height 19
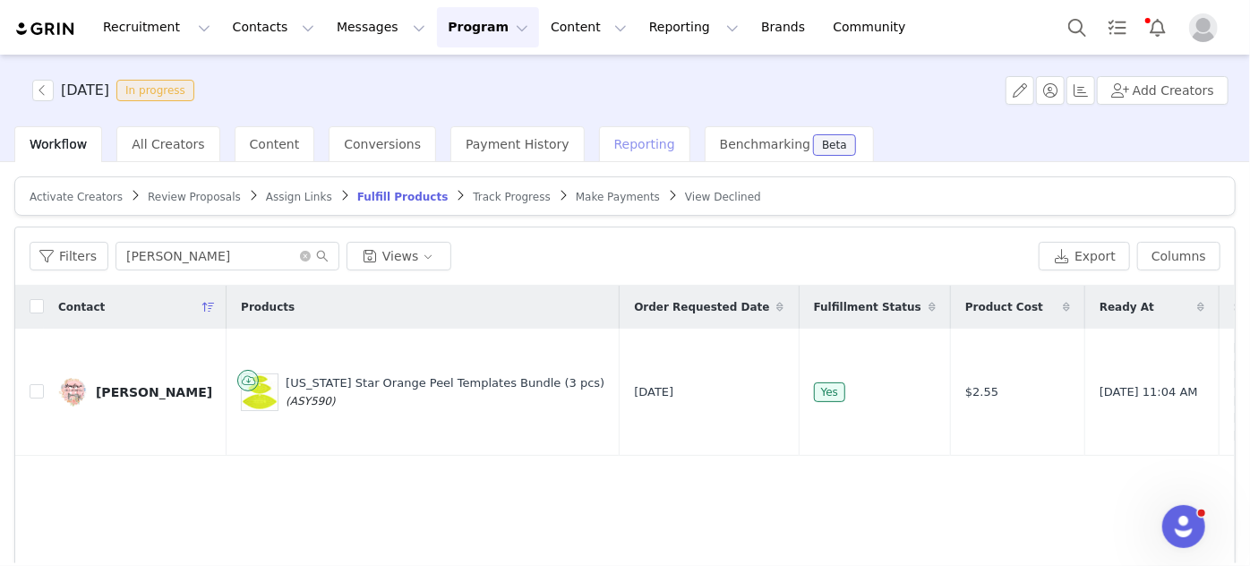
click at [611, 156] on div "Reporting" at bounding box center [644, 144] width 91 height 36
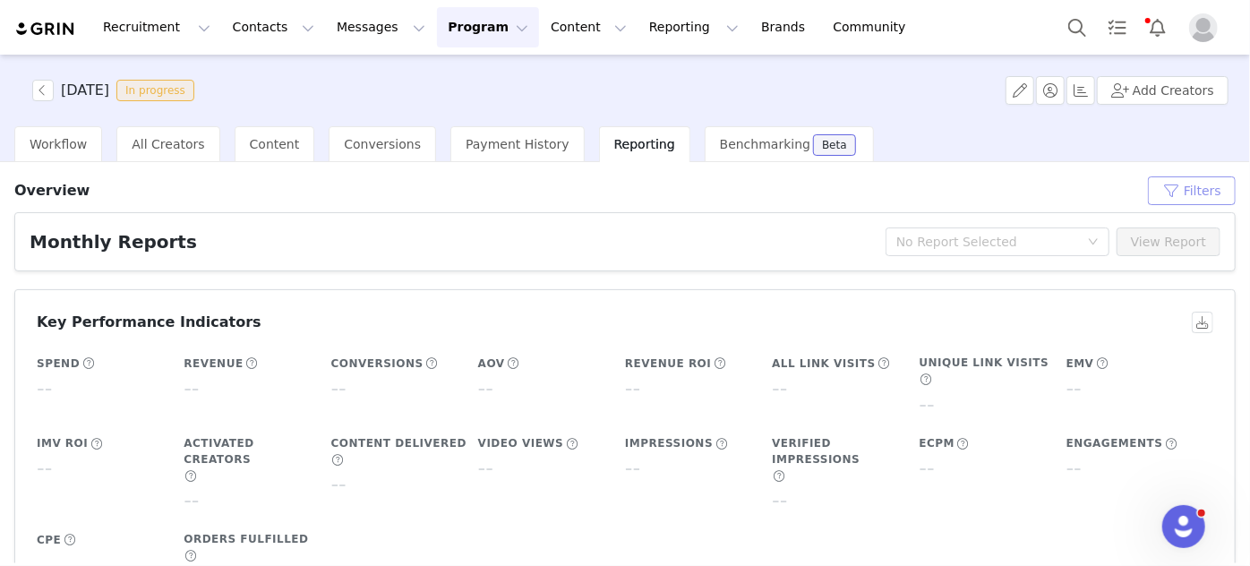
click at [1166, 198] on button "Filters" at bounding box center [1192, 190] width 88 height 29
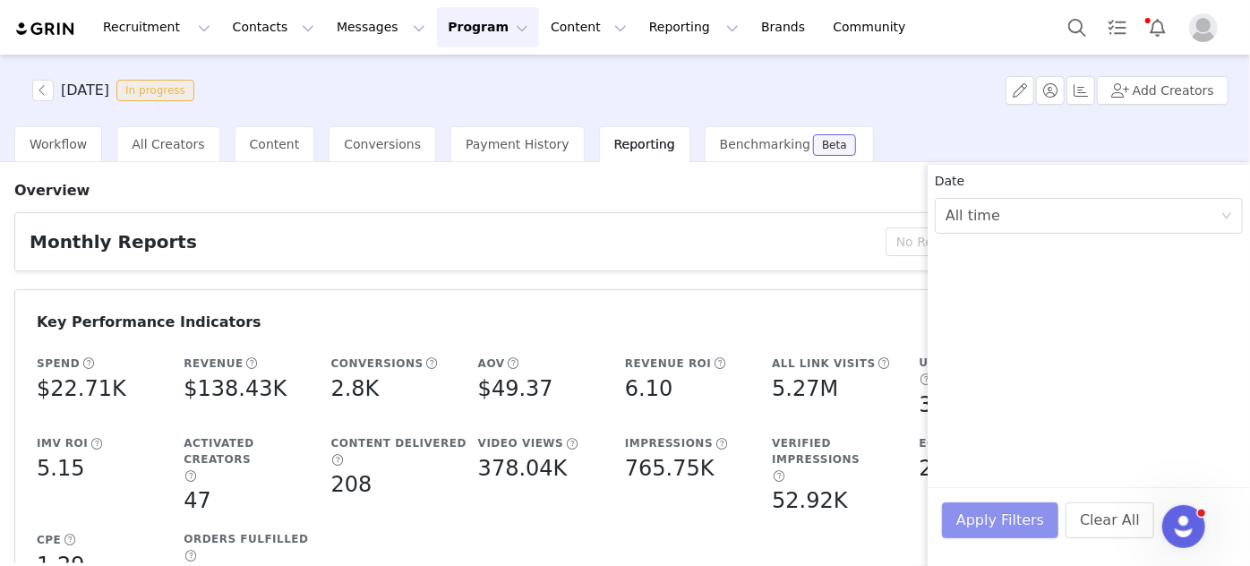
click at [1010, 519] on button "Apply Filters" at bounding box center [1000, 520] width 116 height 36
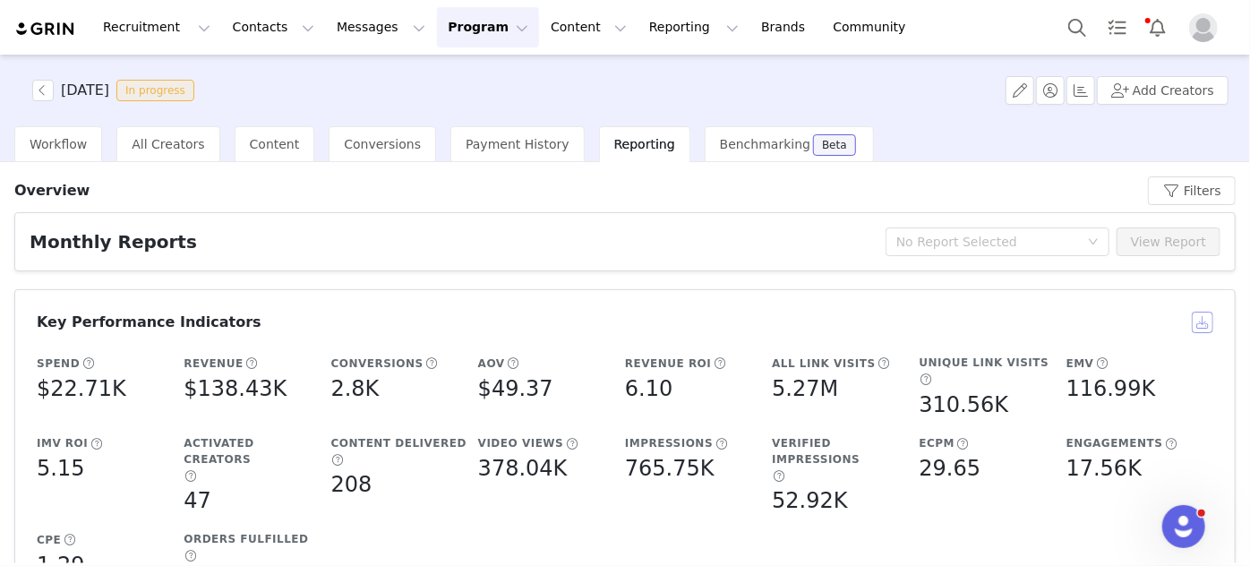
click at [1194, 321] on button "button" at bounding box center [1201, 322] width 21 height 21
click at [236, 31] on button "Contacts Contacts" at bounding box center [273, 27] width 103 height 40
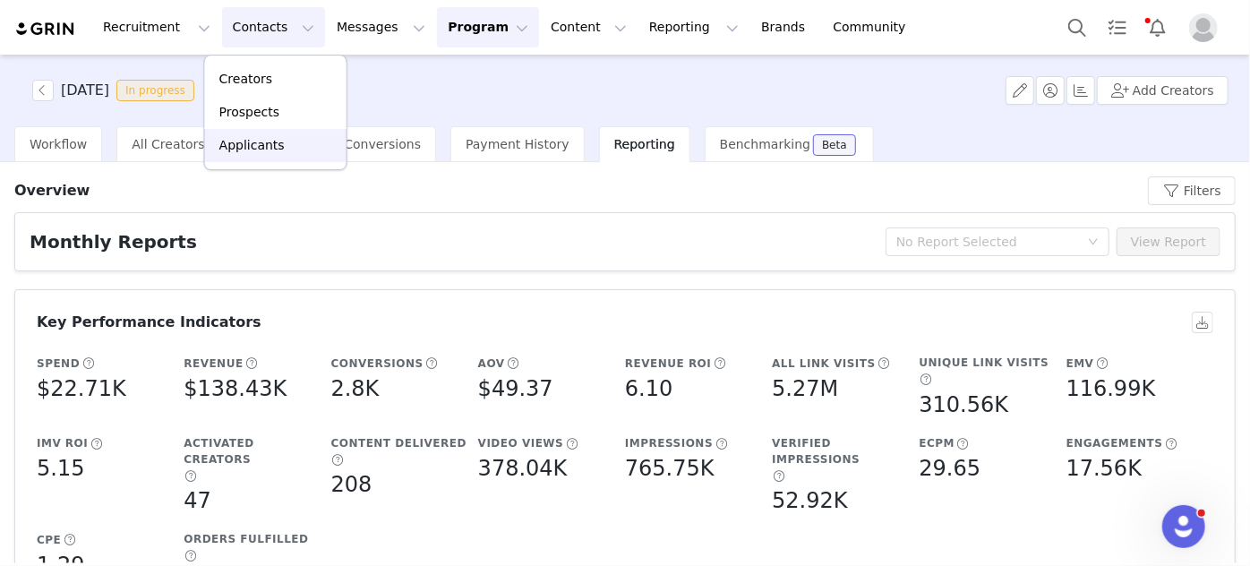
click at [256, 140] on p "Applicants" at bounding box center [251, 145] width 65 height 19
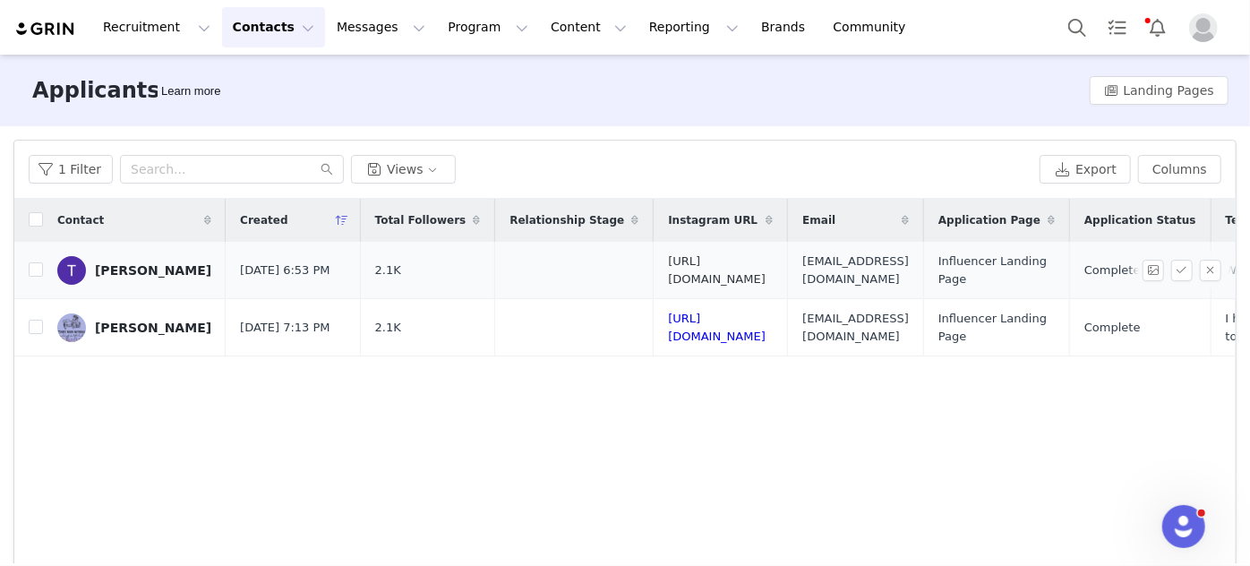
click at [714, 270] on link "[URL][DOMAIN_NAME]" at bounding box center [717, 269] width 98 height 31
